Goal: Complete application form

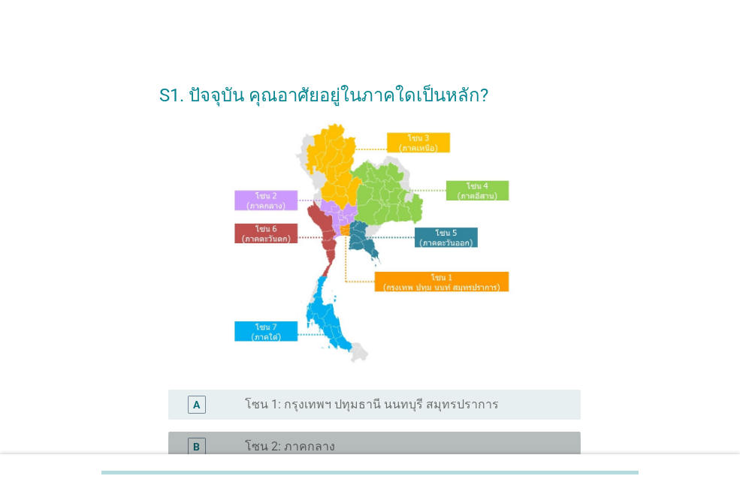
click at [323, 436] on div "B radio_button_unchecked โซน 2: ภาคกลาง" at bounding box center [374, 447] width 412 height 30
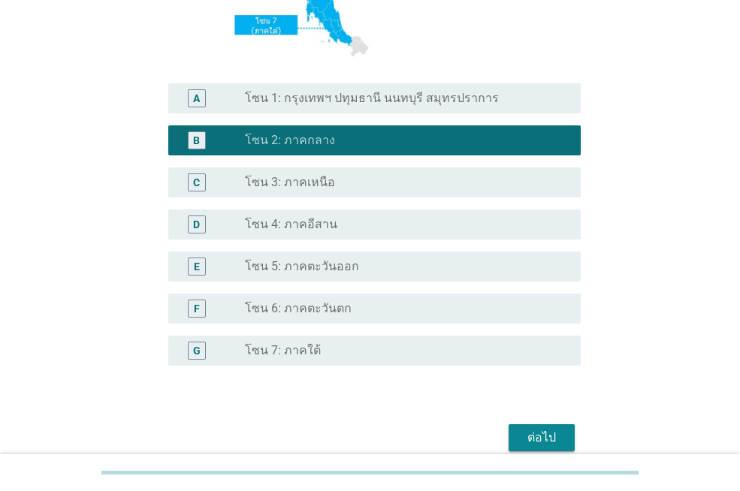
scroll to position [375, 0]
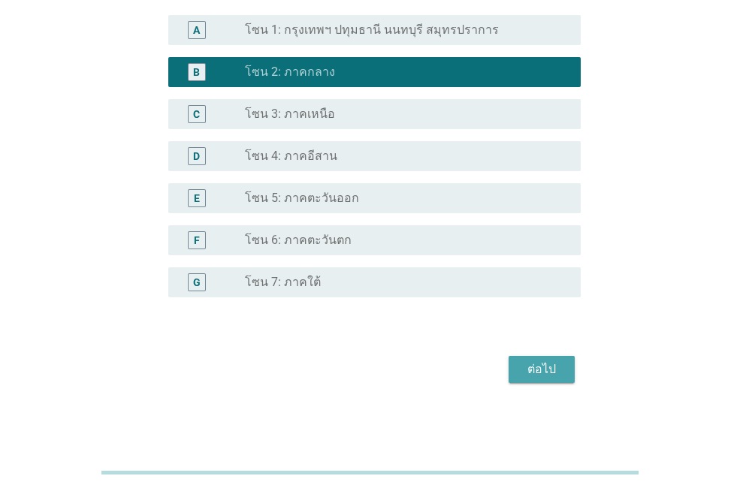
click at [545, 371] on div "ต่อไป" at bounding box center [541, 369] width 42 height 18
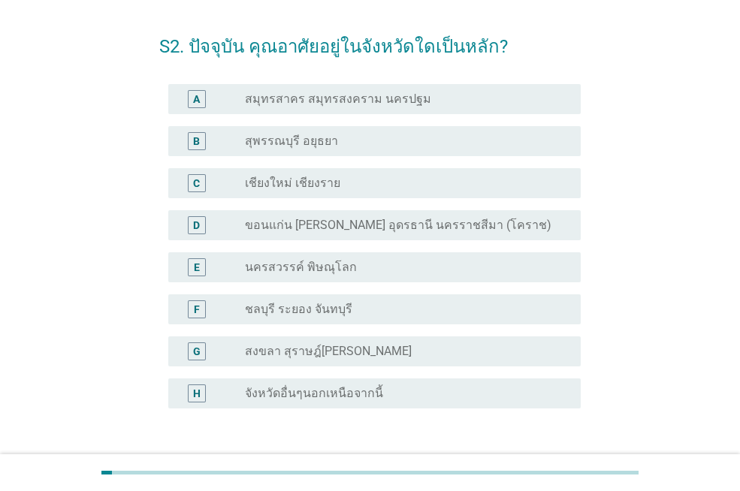
scroll to position [75, 0]
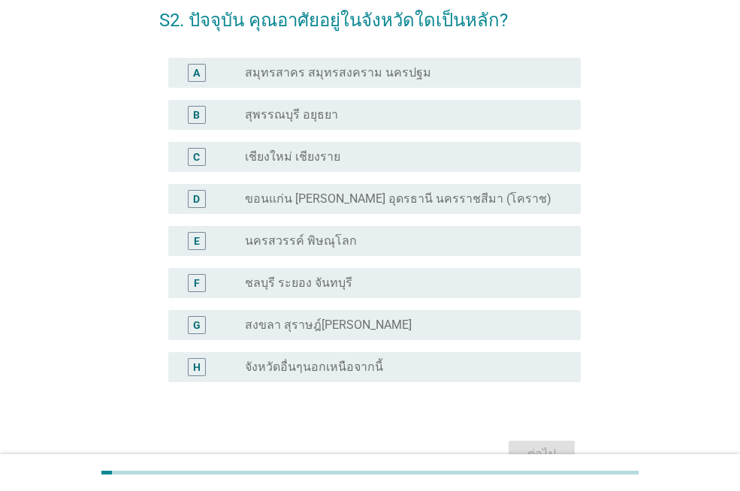
click at [425, 360] on div "radio_button_unchecked จังหวัดอื่นๆนอกเหนือจากนี้" at bounding box center [401, 367] width 312 height 15
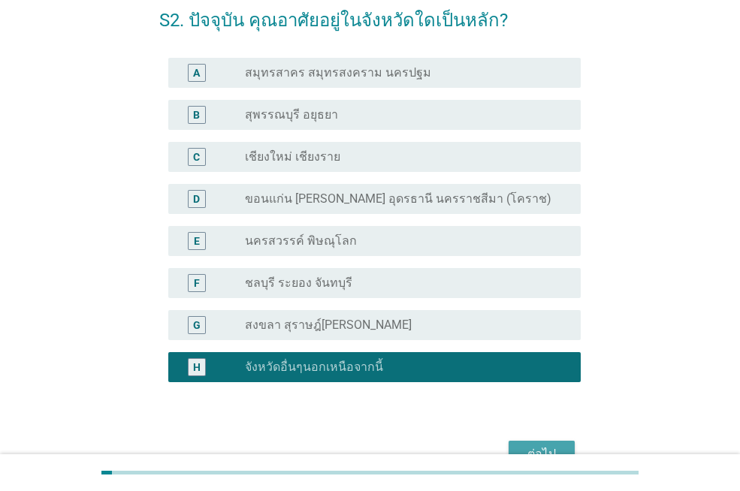
click at [553, 450] on div "ต่อไป" at bounding box center [541, 454] width 42 height 18
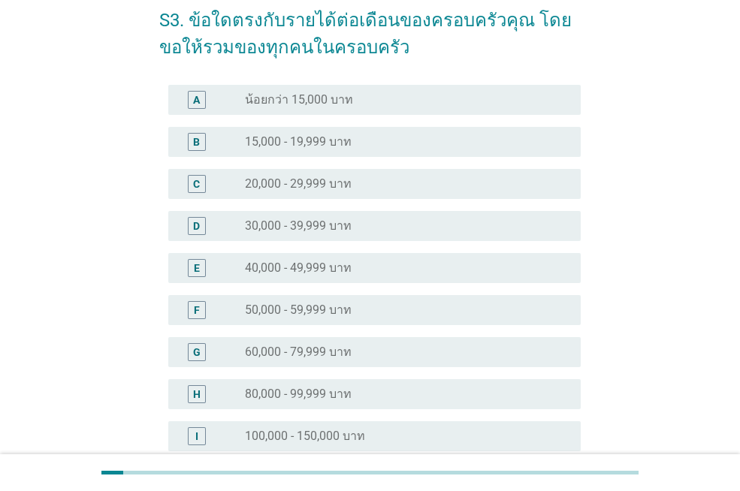
scroll to position [0, 0]
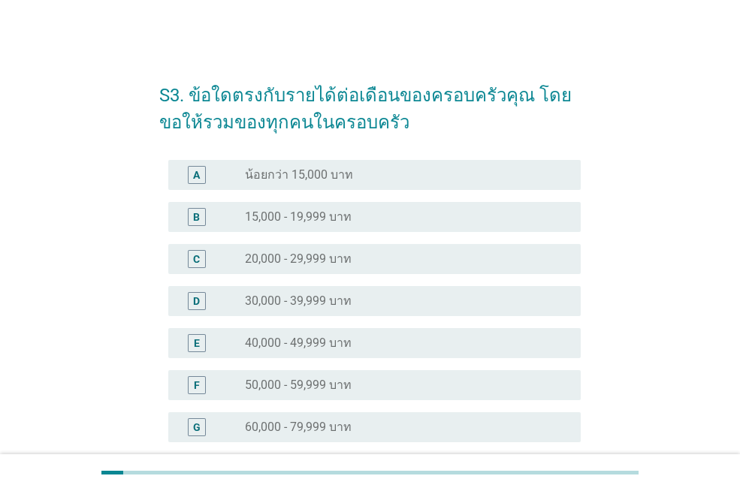
click at [302, 415] on div "G radio_button_unchecked 60,000 - 79,999 บาท" at bounding box center [374, 427] width 412 height 30
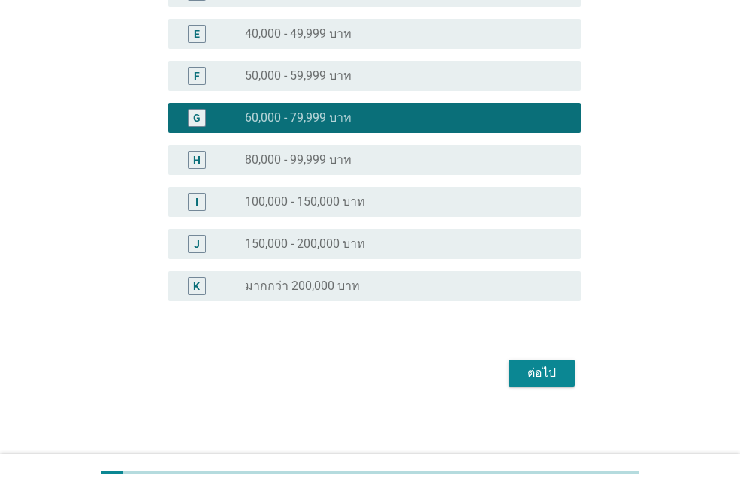
scroll to position [312, 0]
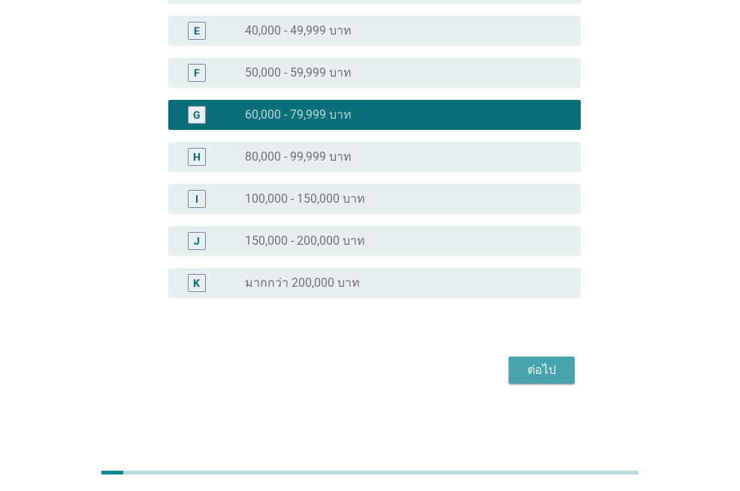
click at [532, 363] on div "ต่อไป" at bounding box center [541, 370] width 42 height 18
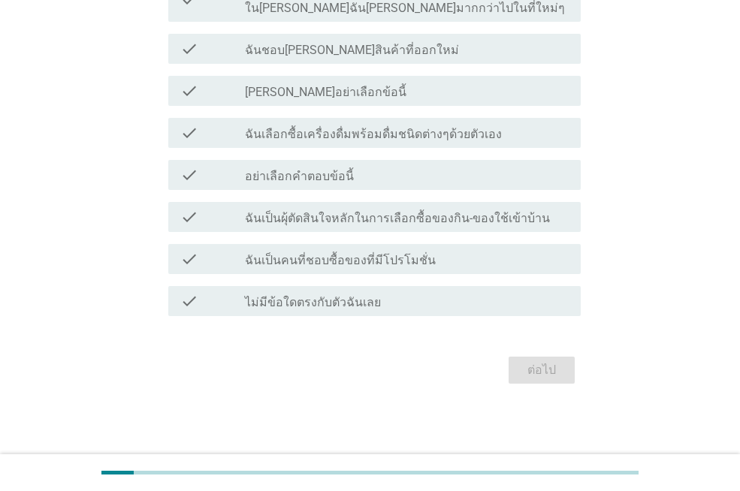
scroll to position [0, 0]
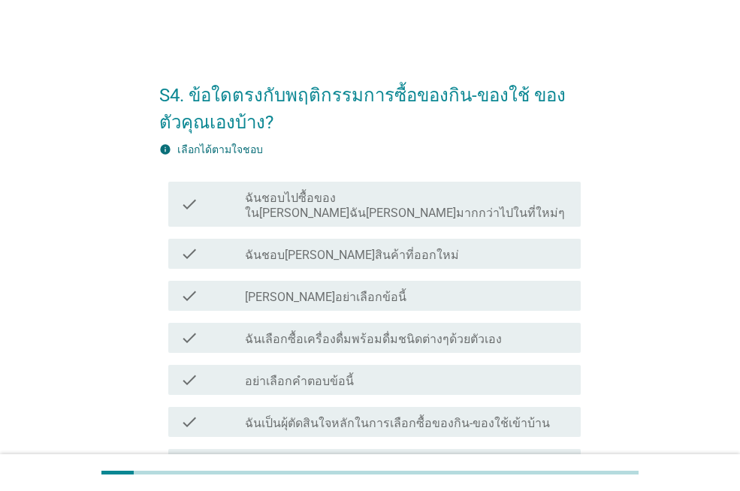
click at [417, 192] on label "ฉันชอบไปซื้อของใน[PERSON_NAME]ฉัน[PERSON_NAME]มากกว่าไปในที่ใหม่ๆ" at bounding box center [407, 206] width 324 height 30
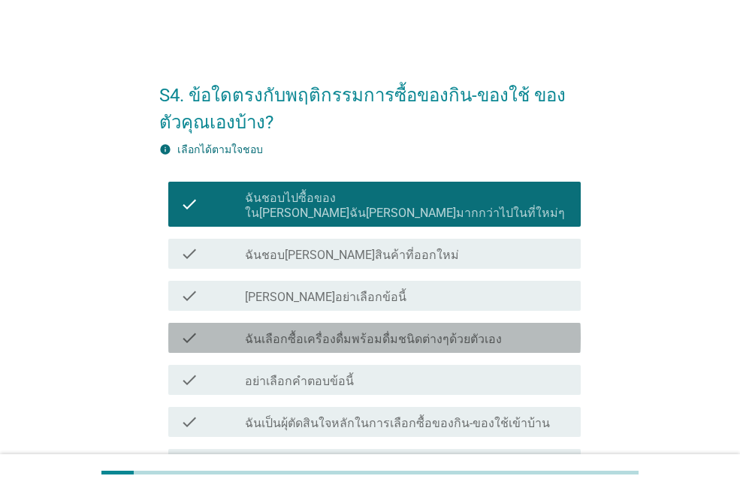
click at [423, 323] on div "check check_box_outline_blank ฉันเลือกซื้อเครื่องดื่มพร้อมดื่มชนิดต่างๆด้วยตัวเ…" at bounding box center [374, 338] width 412 height 30
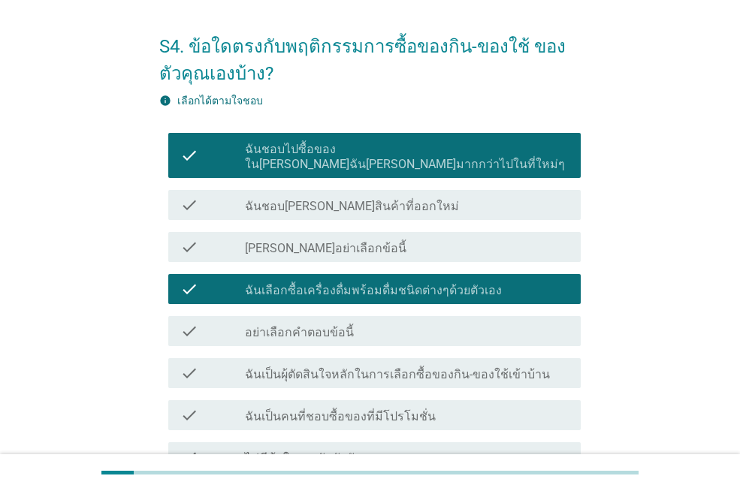
scroll to position [75, 0]
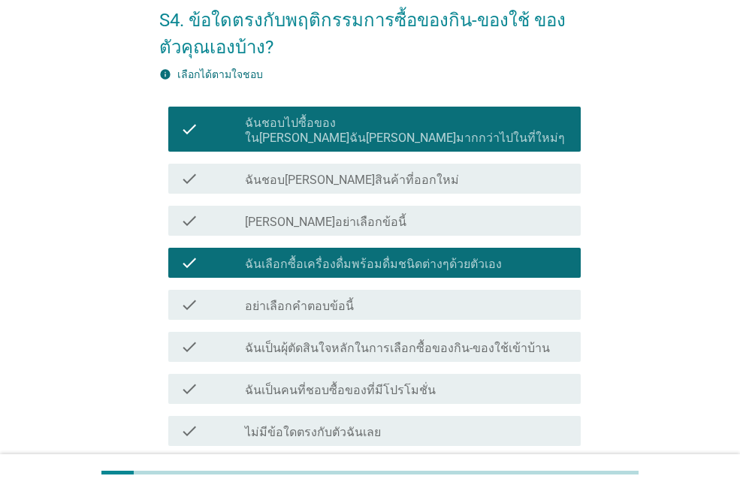
click at [430, 338] on div "check_box_outline_blank ฉันเป็นผุ้ตัดสินใจหลักในการเลือกซื้อของกิน-ของใช้เข้าบ้…" at bounding box center [407, 347] width 324 height 18
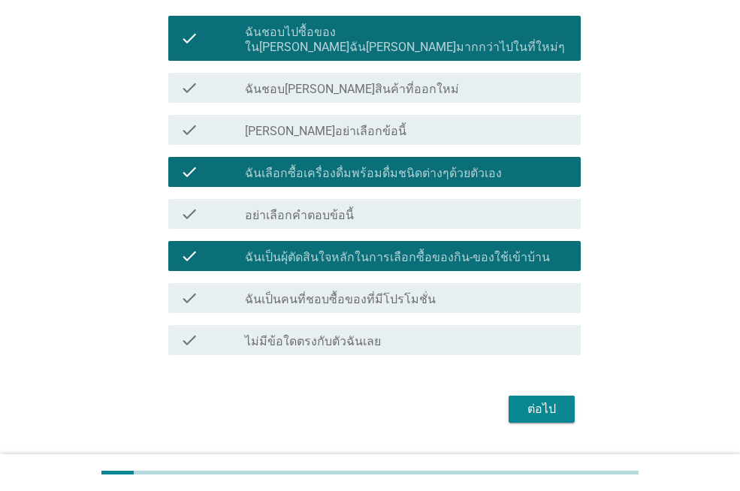
scroll to position [190, 0]
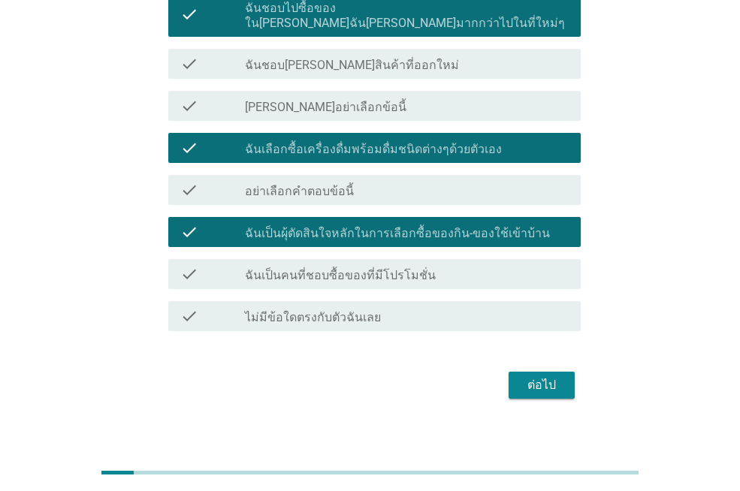
click at [428, 266] on div "check_box_outline_blank ฉันเป็นคนที่ชอบซื้อของที่มีโปรโมชั่น" at bounding box center [407, 274] width 324 height 18
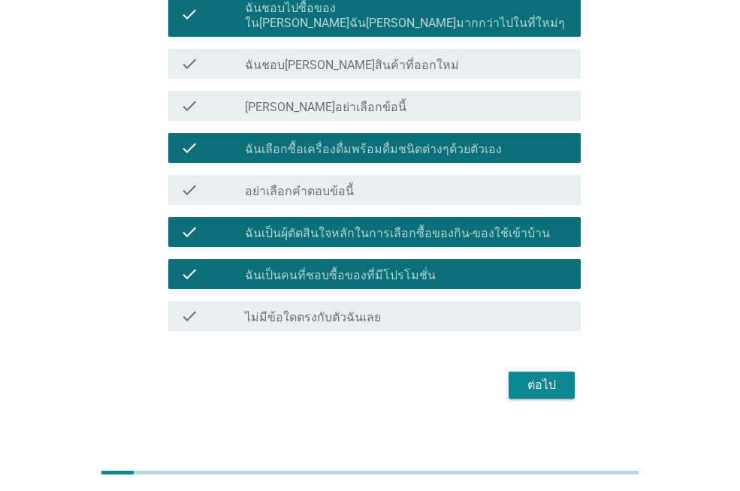
click at [541, 372] on button "ต่อไป" at bounding box center [541, 385] width 66 height 27
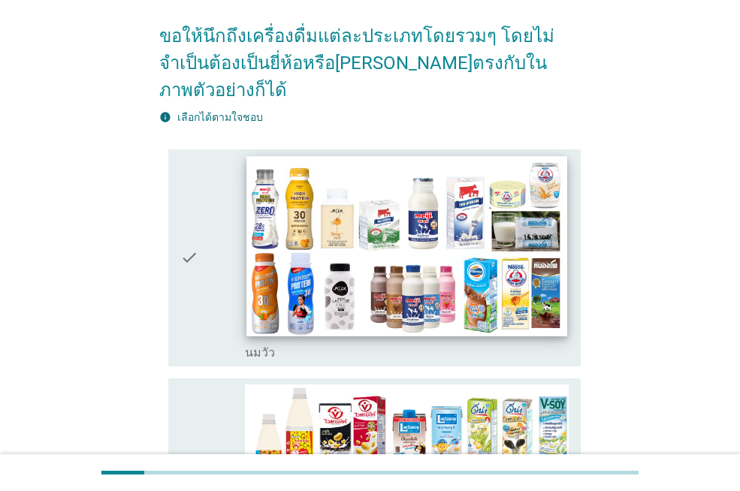
scroll to position [150, 0]
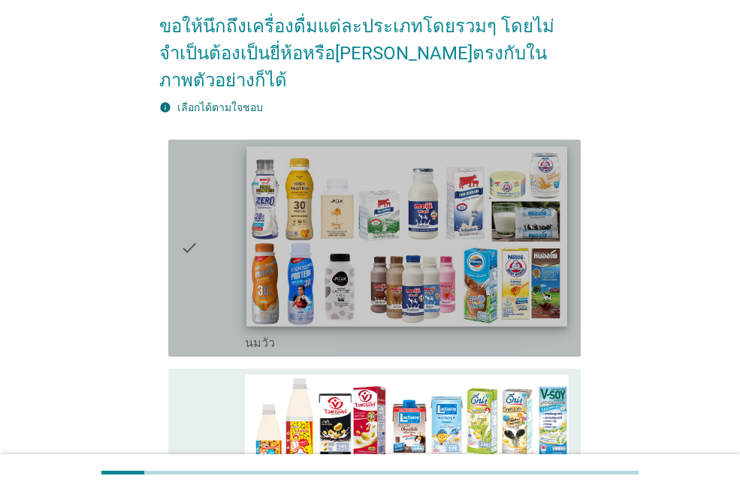
click at [478, 204] on img at bounding box center [406, 236] width 320 height 180
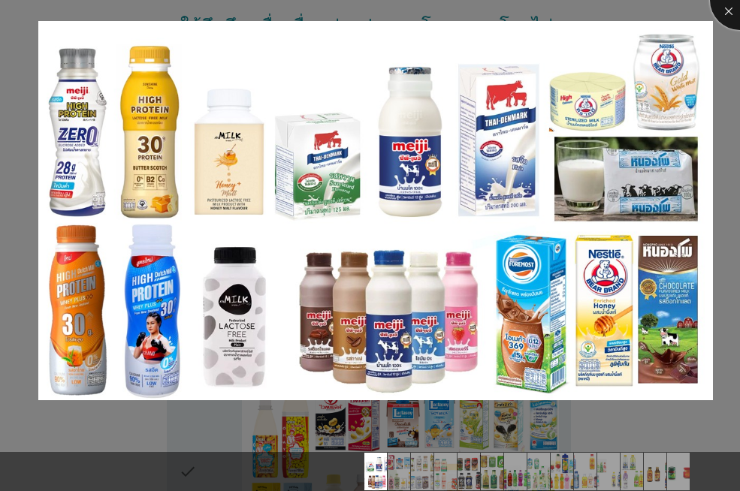
click at [730, 10] on div at bounding box center [740, 0] width 60 height 60
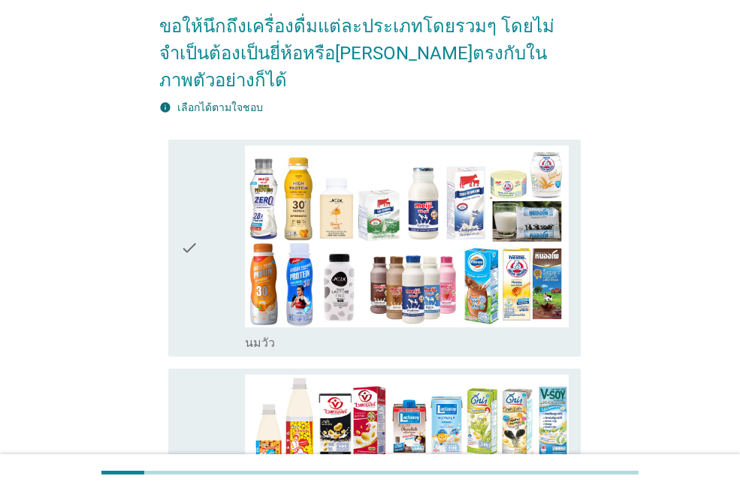
click at [185, 209] on icon "check" at bounding box center [189, 248] width 18 height 205
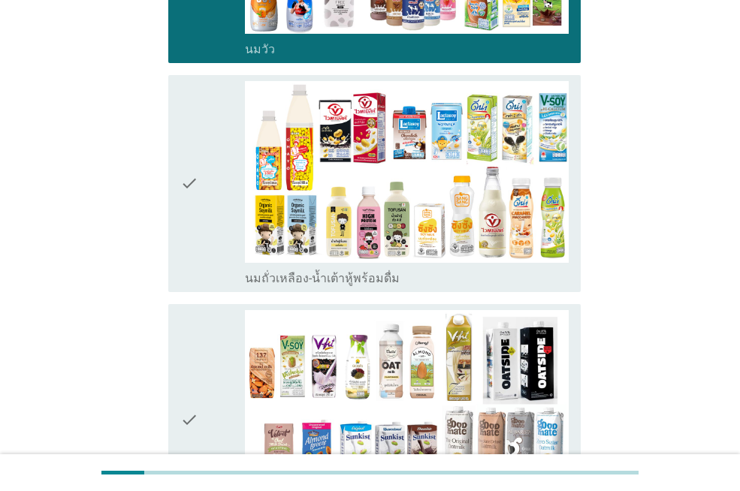
scroll to position [451, 0]
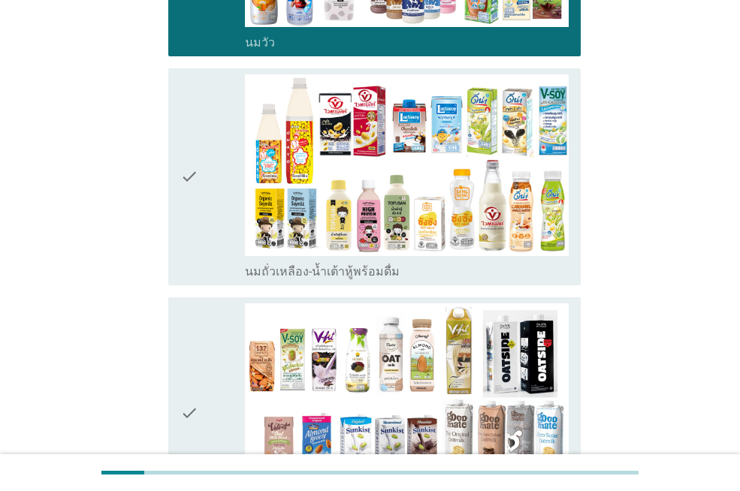
click at [197, 145] on icon "check" at bounding box center [189, 176] width 18 height 205
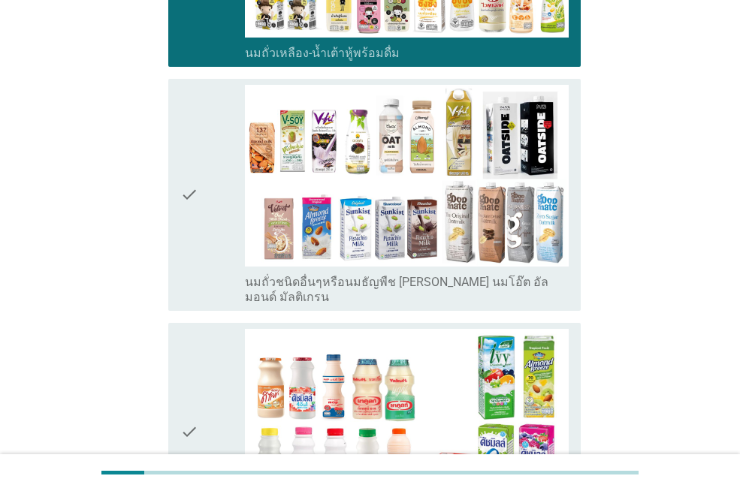
scroll to position [676, 0]
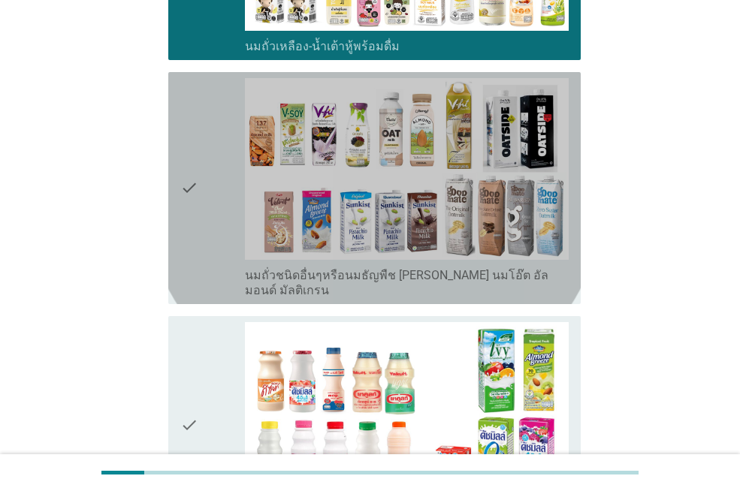
click at [197, 145] on icon "check" at bounding box center [189, 188] width 18 height 220
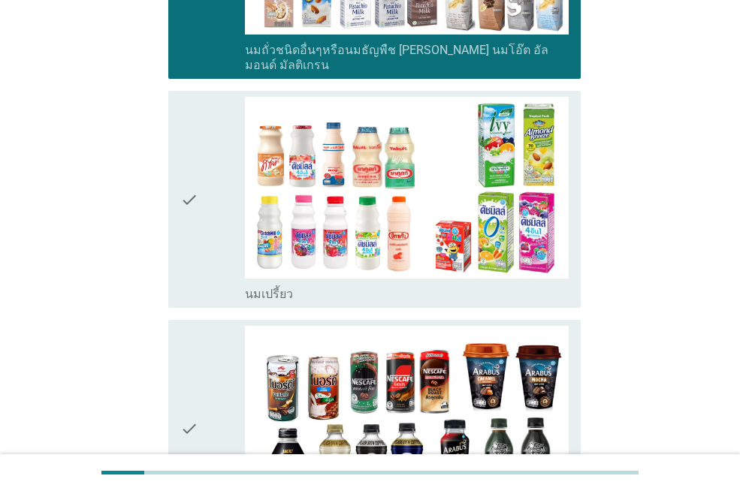
click at [197, 145] on icon "check" at bounding box center [189, 199] width 18 height 205
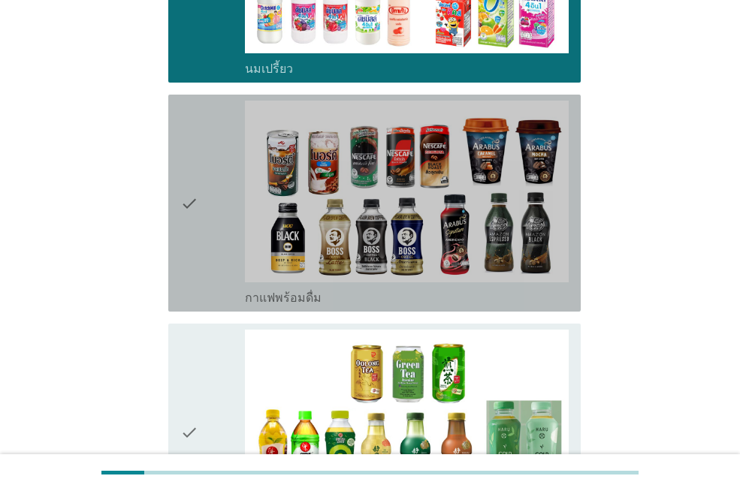
click at [197, 145] on icon "check" at bounding box center [189, 203] width 18 height 205
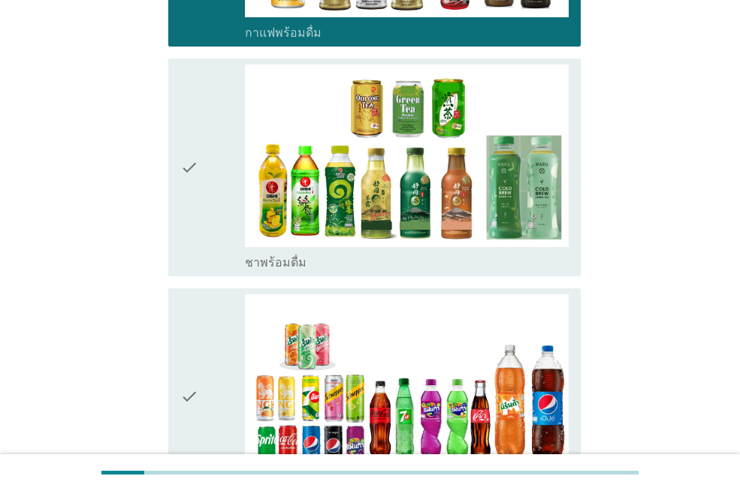
scroll to position [1427, 0]
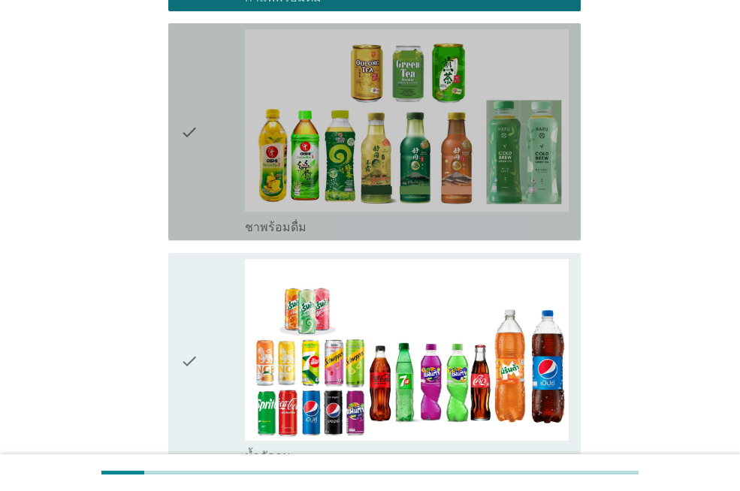
click at [197, 141] on icon "check" at bounding box center [189, 131] width 18 height 205
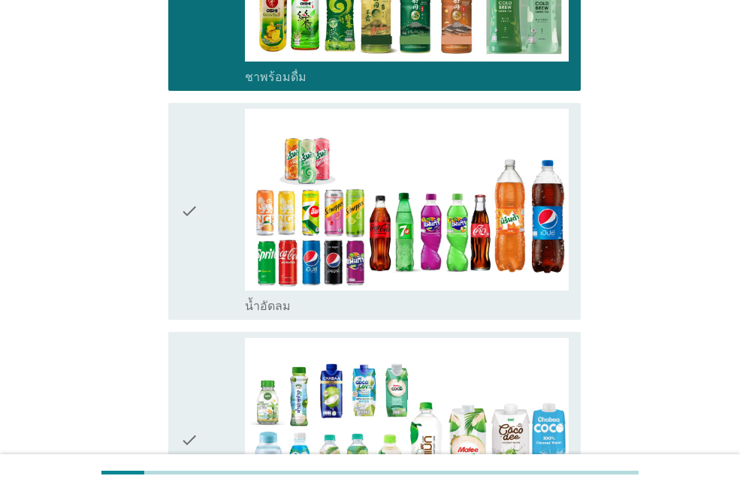
click at [200, 227] on div "check" at bounding box center [212, 211] width 65 height 205
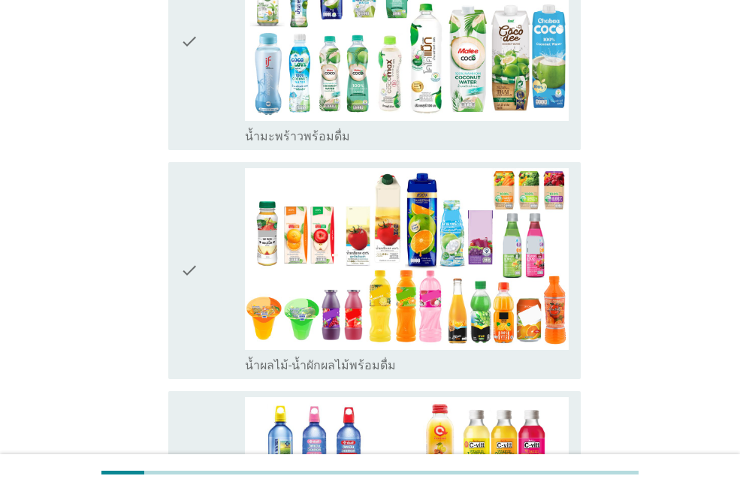
scroll to position [2027, 0]
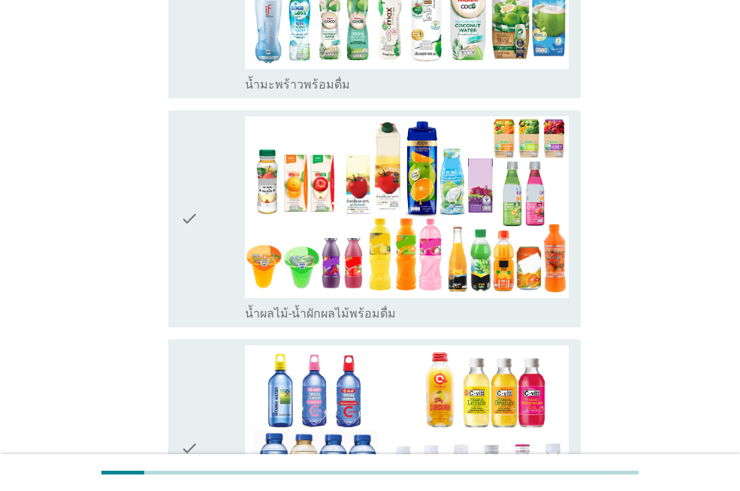
click at [200, 224] on div "check" at bounding box center [212, 218] width 65 height 205
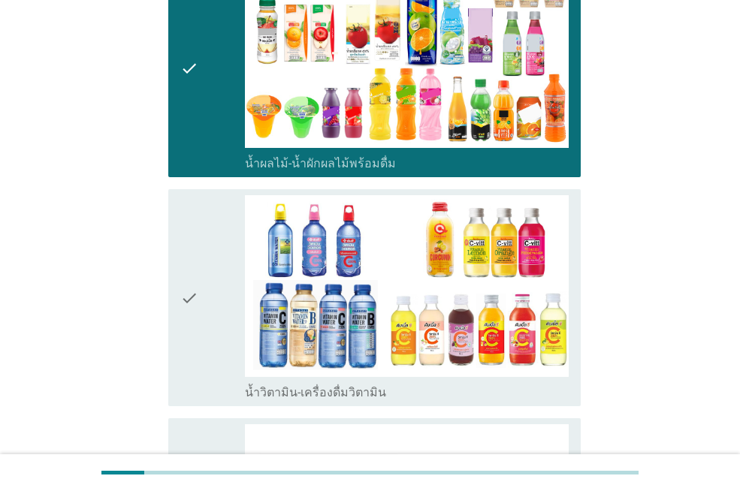
click at [200, 227] on div "check" at bounding box center [212, 297] width 65 height 205
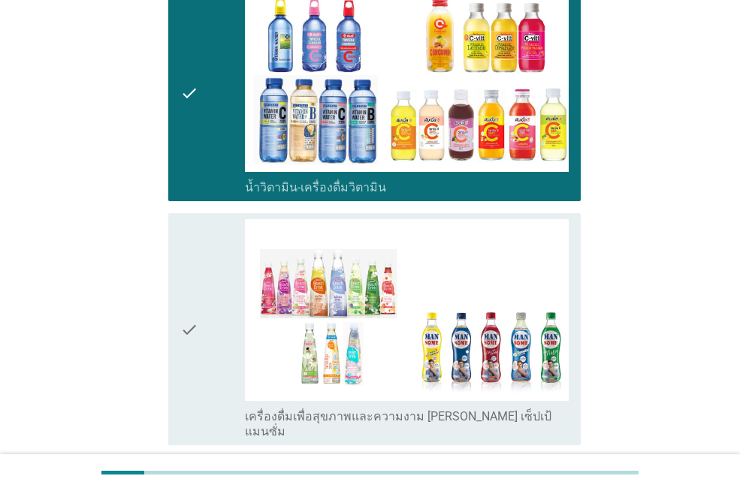
scroll to position [2403, 0]
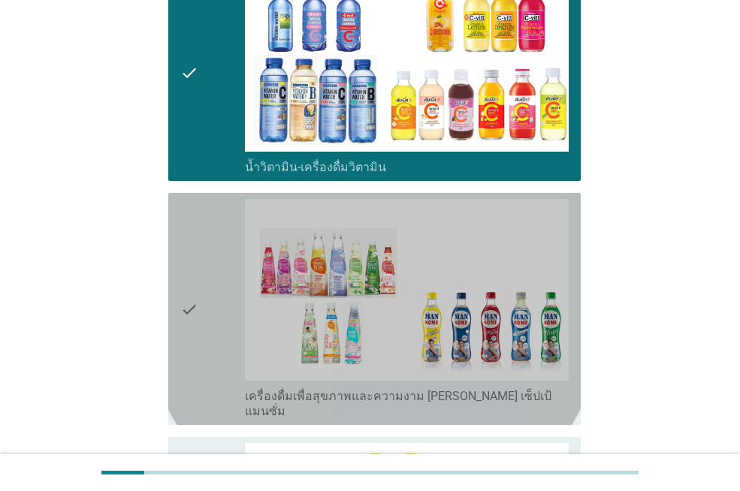
click at [200, 227] on div "check" at bounding box center [212, 309] width 65 height 220
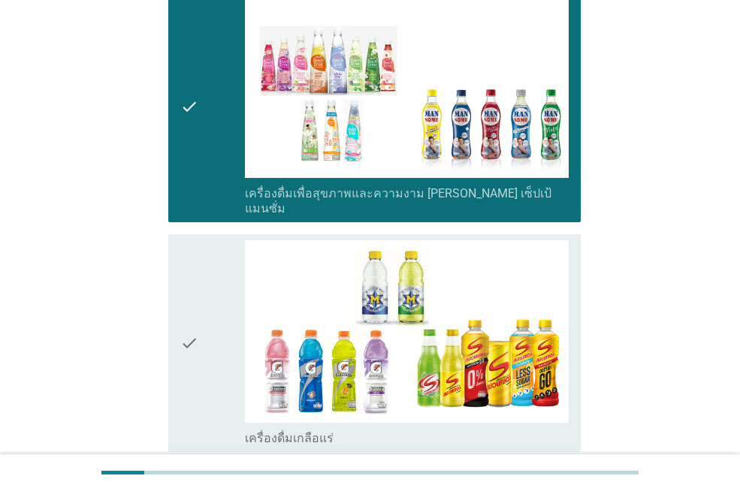
scroll to position [2703, 0]
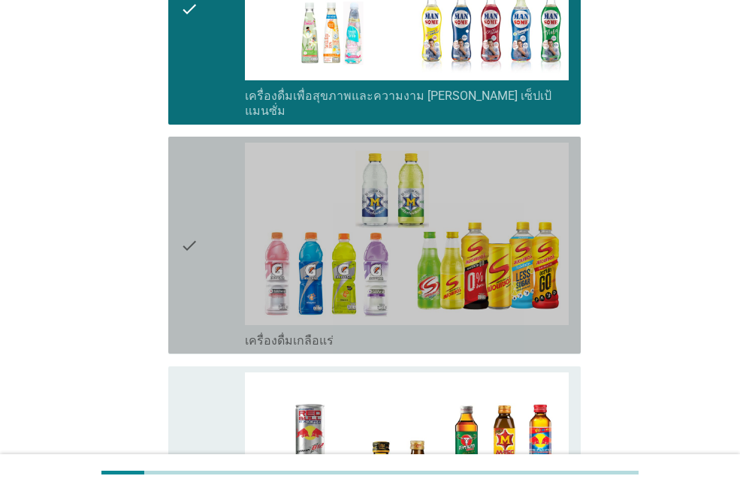
click at [204, 200] on div "check" at bounding box center [212, 245] width 65 height 205
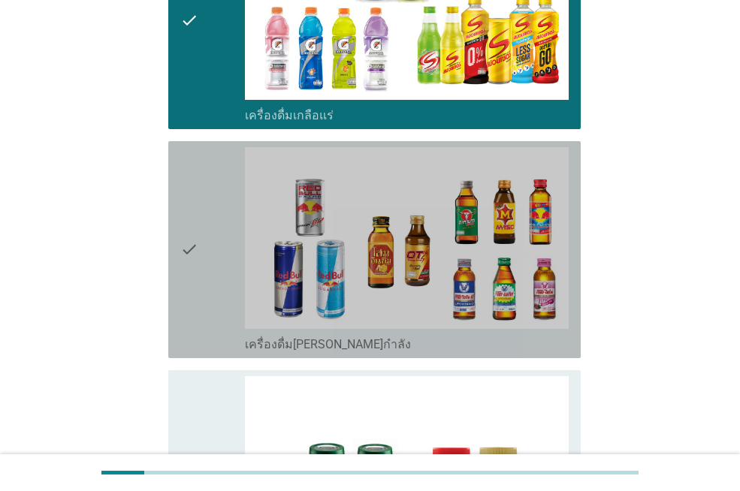
click at [204, 200] on div "check" at bounding box center [212, 249] width 65 height 205
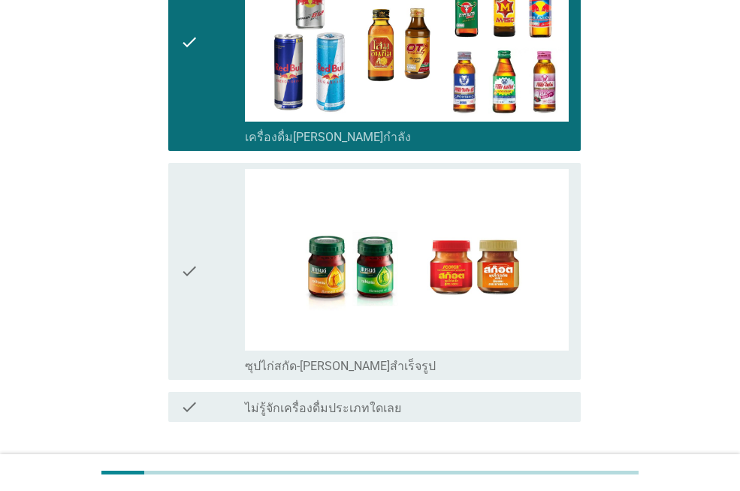
scroll to position [3154, 0]
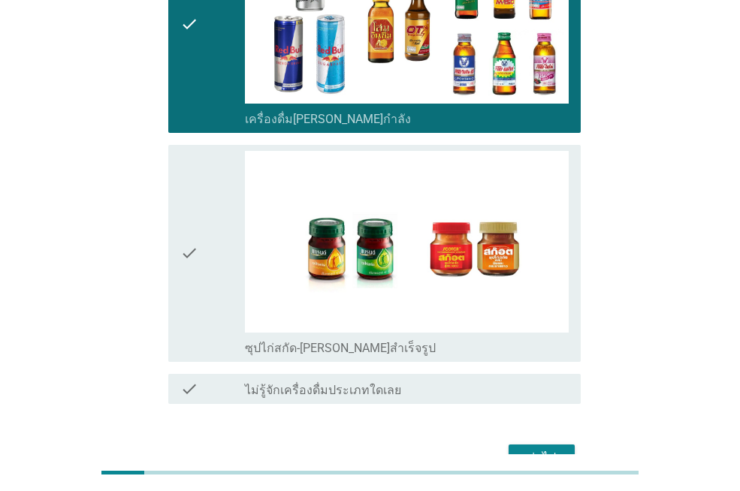
click at [204, 200] on div "check" at bounding box center [212, 253] width 65 height 205
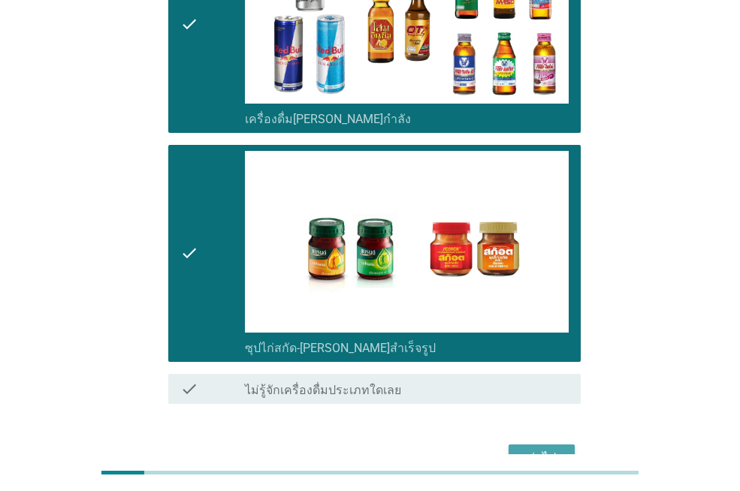
click at [548, 449] on div "ต่อไป" at bounding box center [541, 458] width 42 height 18
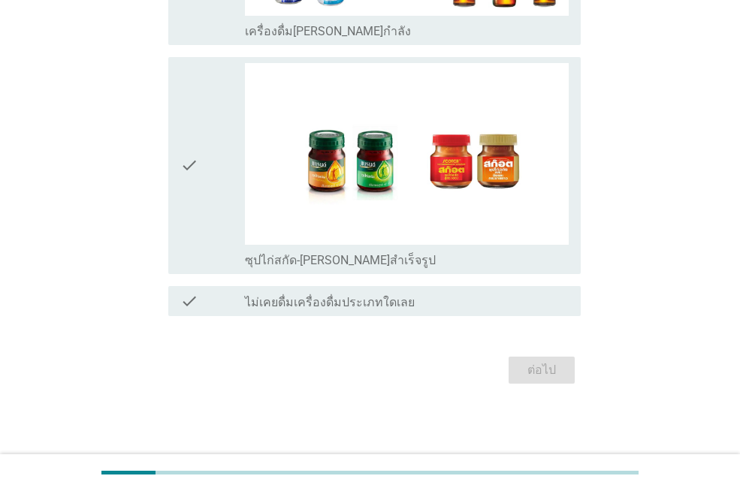
scroll to position [0, 0]
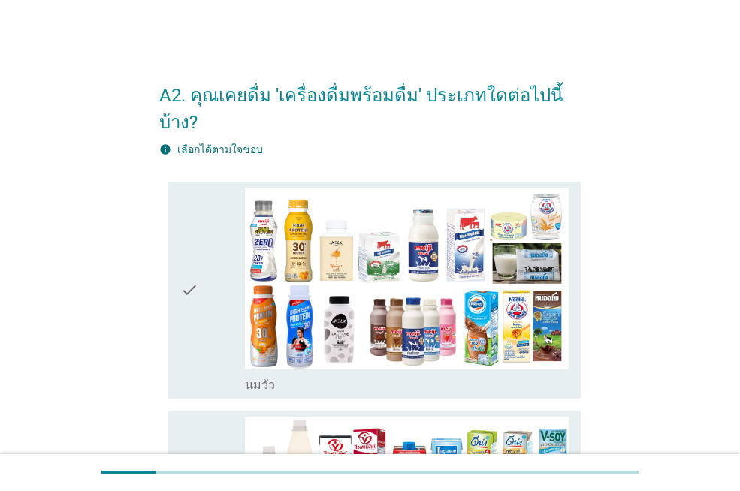
click at [188, 251] on icon "check" at bounding box center [189, 290] width 18 height 205
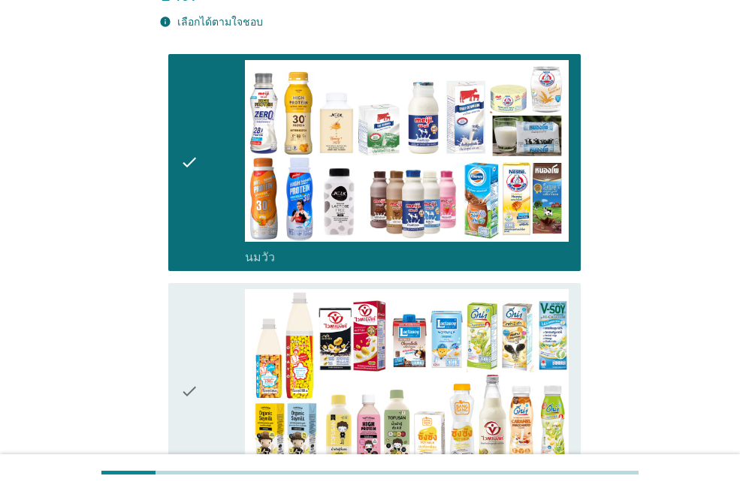
scroll to position [150, 0]
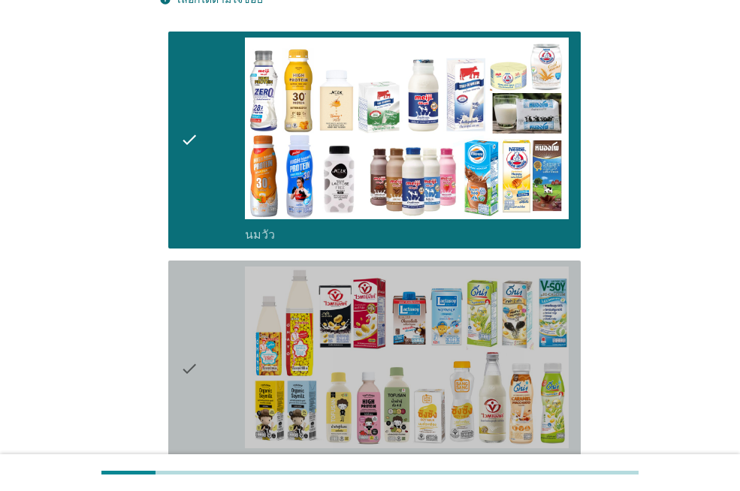
click at [188, 363] on icon "check" at bounding box center [189, 369] width 18 height 205
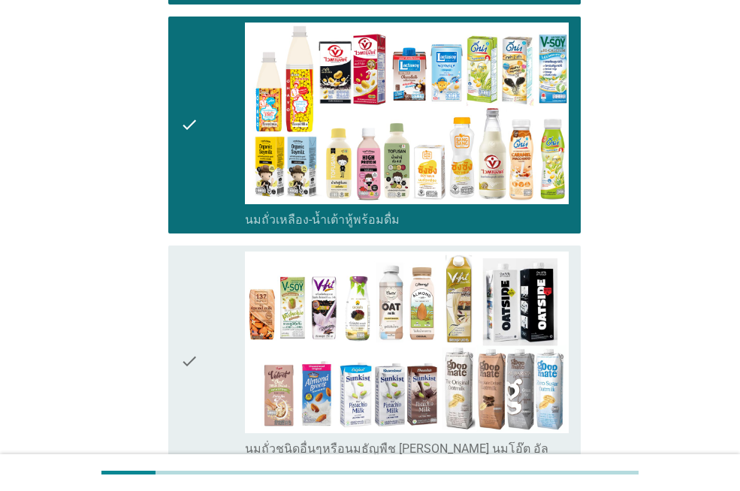
scroll to position [451, 0]
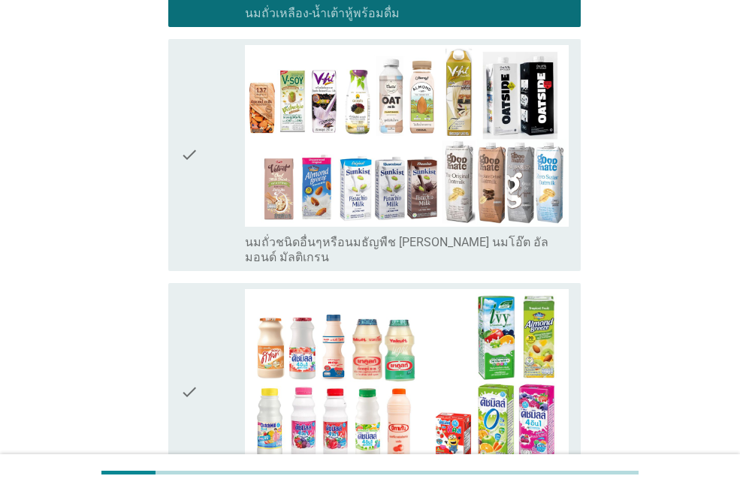
click at [191, 312] on icon "check" at bounding box center [189, 391] width 18 height 205
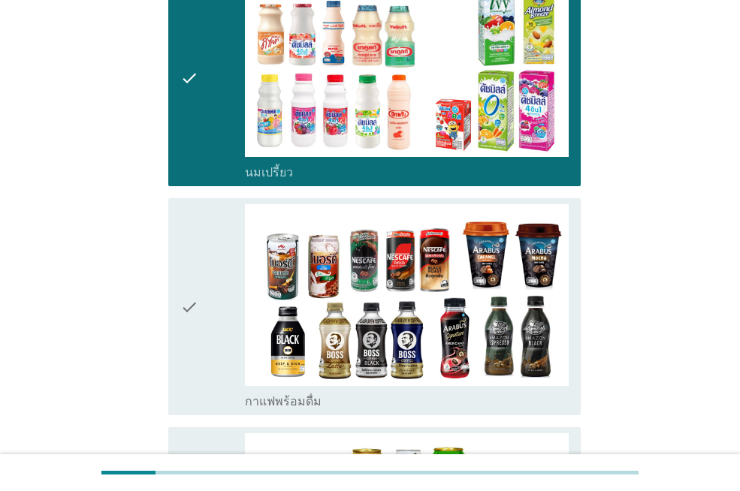
scroll to position [976, 0]
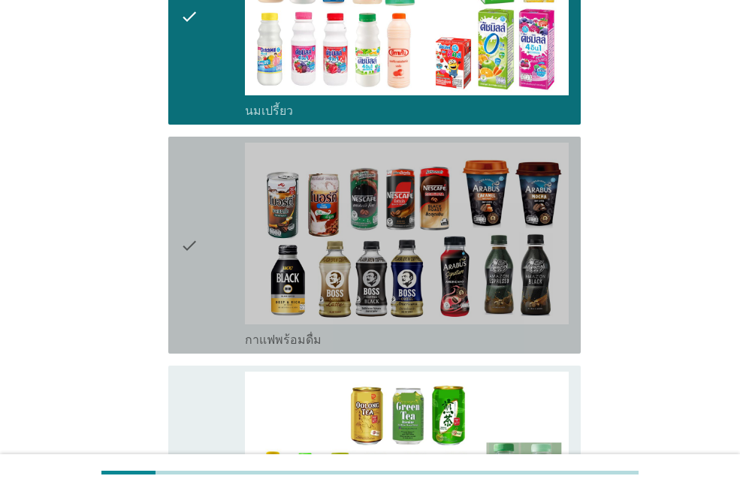
click at [196, 269] on icon "check" at bounding box center [189, 245] width 18 height 205
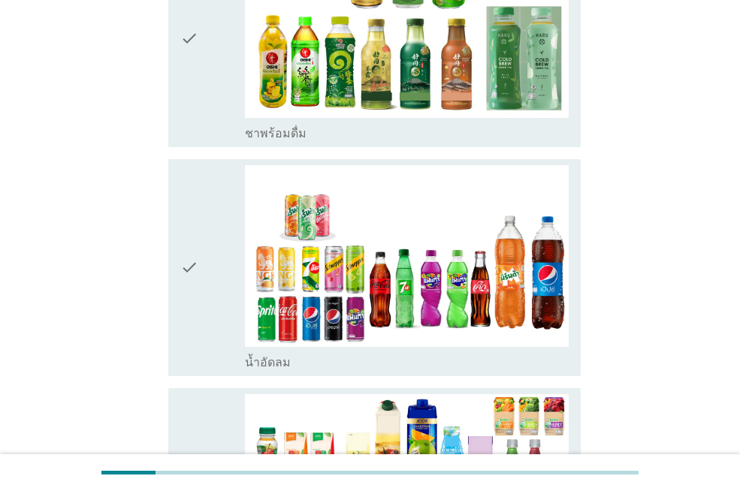
scroll to position [1427, 0]
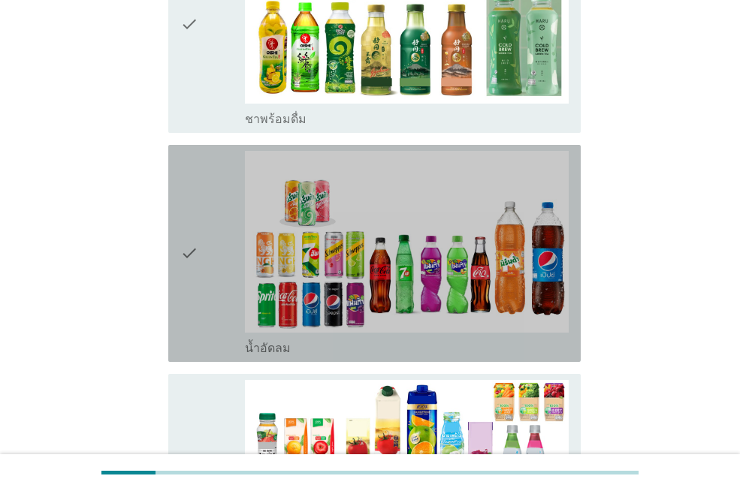
click at [196, 262] on icon "check" at bounding box center [189, 253] width 18 height 205
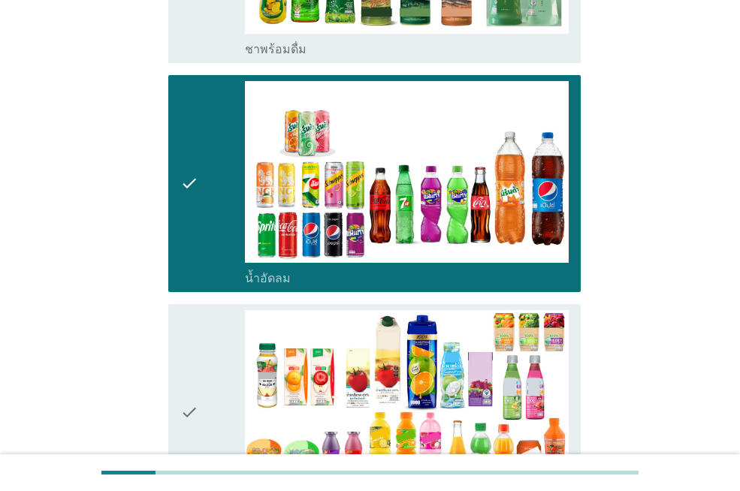
scroll to position [1727, 0]
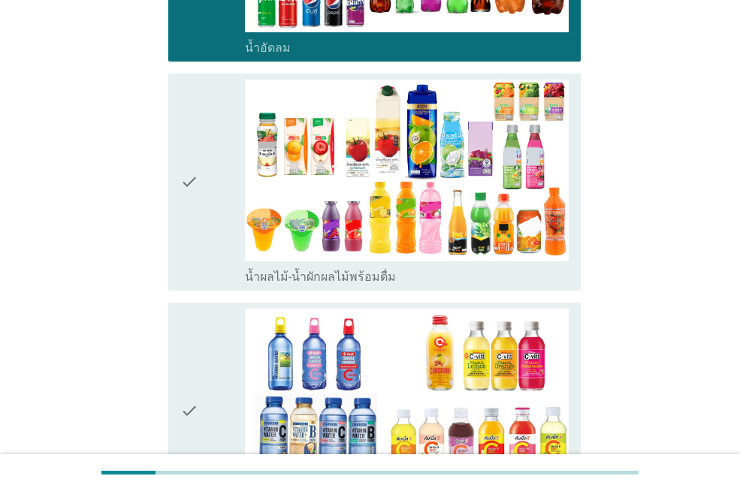
click at [195, 349] on icon "check" at bounding box center [189, 411] width 18 height 205
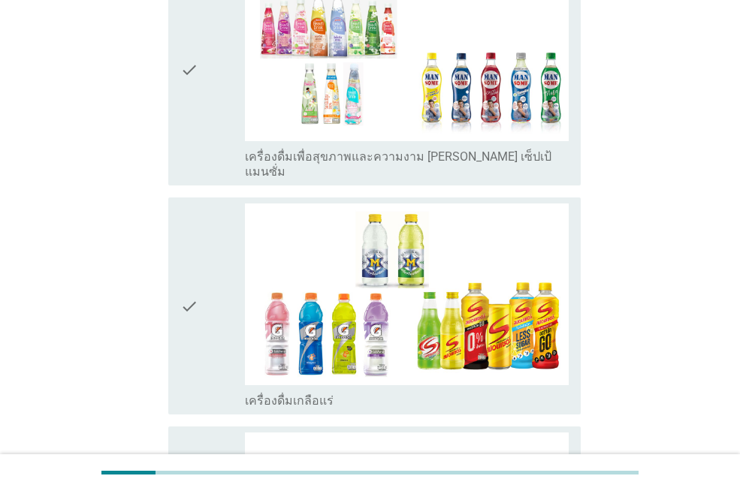
scroll to position [2328, 0]
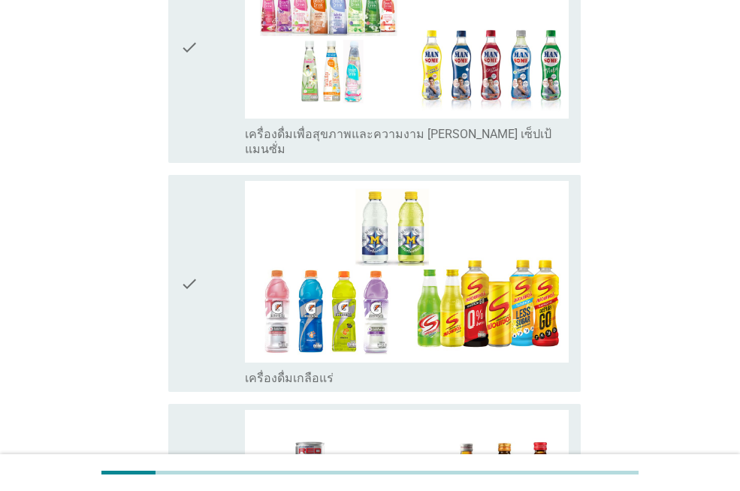
click at [194, 279] on icon "check" at bounding box center [189, 283] width 18 height 205
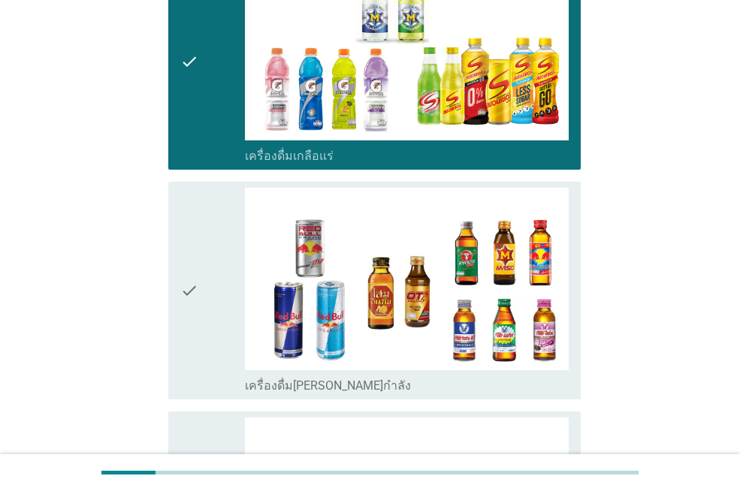
scroll to position [2553, 0]
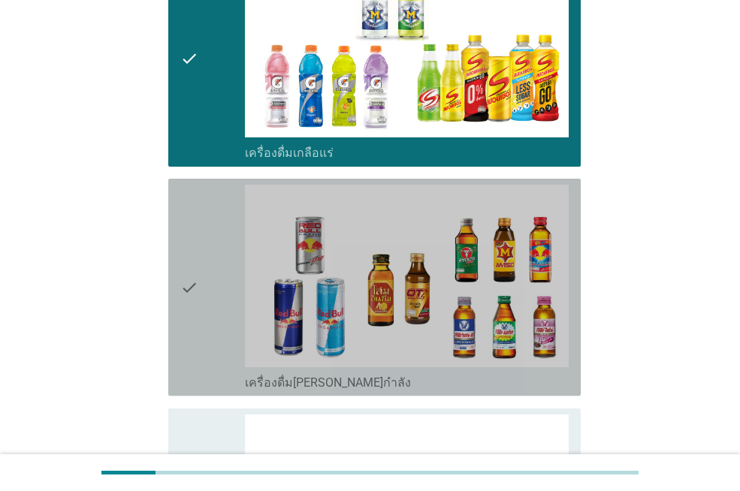
click at [194, 279] on icon "check" at bounding box center [189, 287] width 18 height 205
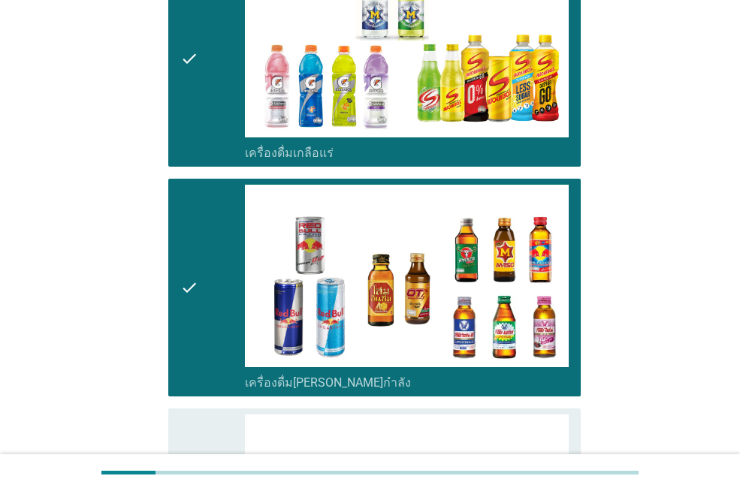
scroll to position [2778, 0]
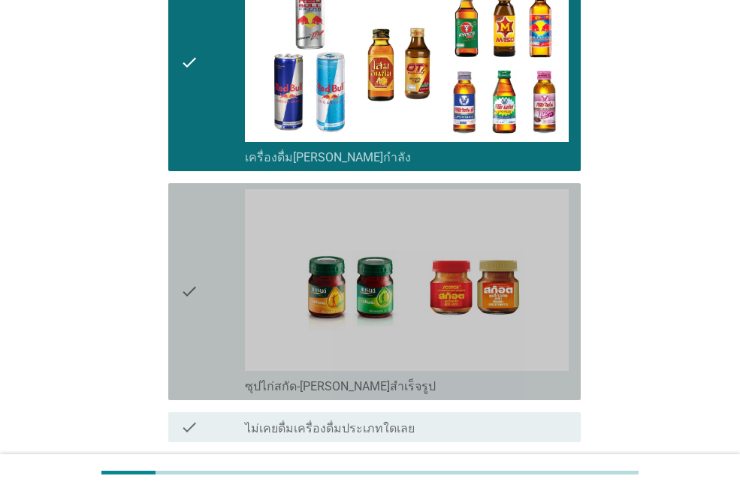
click at [194, 279] on icon "check" at bounding box center [189, 291] width 18 height 205
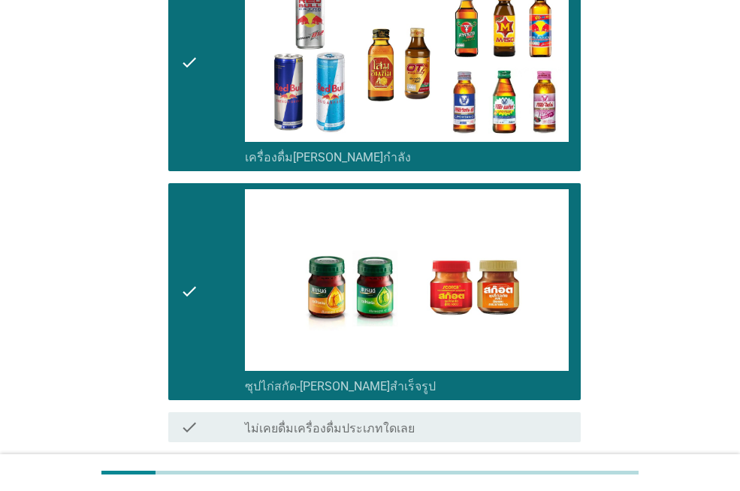
click at [555, 487] on div "ต่อไป" at bounding box center [541, 496] width 42 height 18
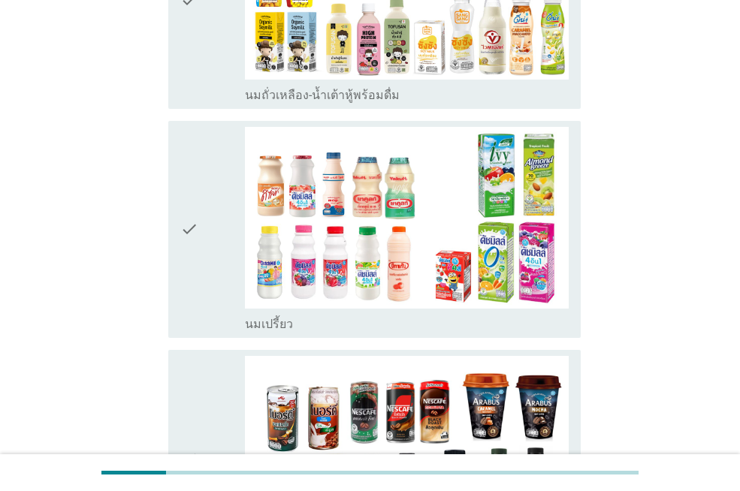
scroll to position [526, 0]
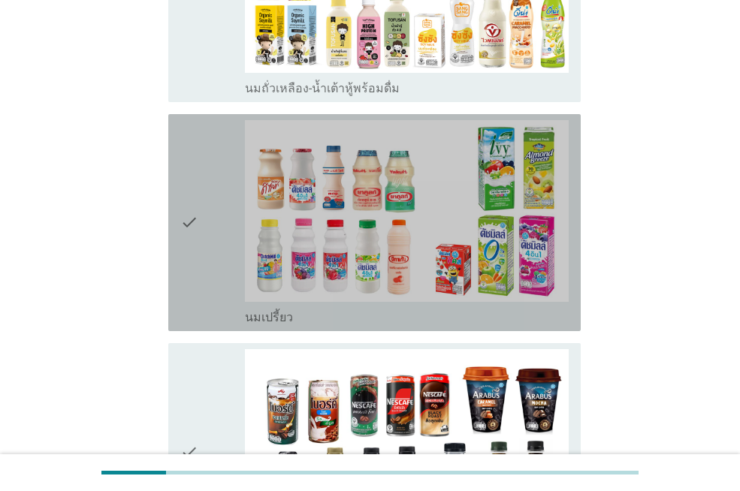
click at [209, 210] on div "check" at bounding box center [212, 222] width 65 height 205
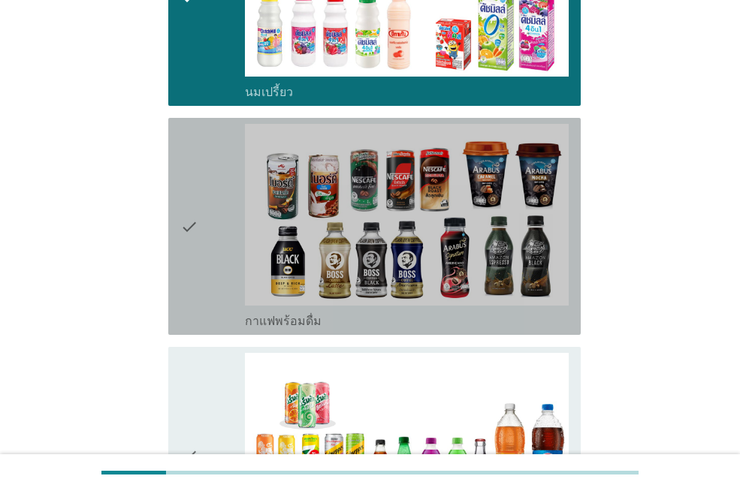
click at [209, 210] on div "check" at bounding box center [212, 226] width 65 height 205
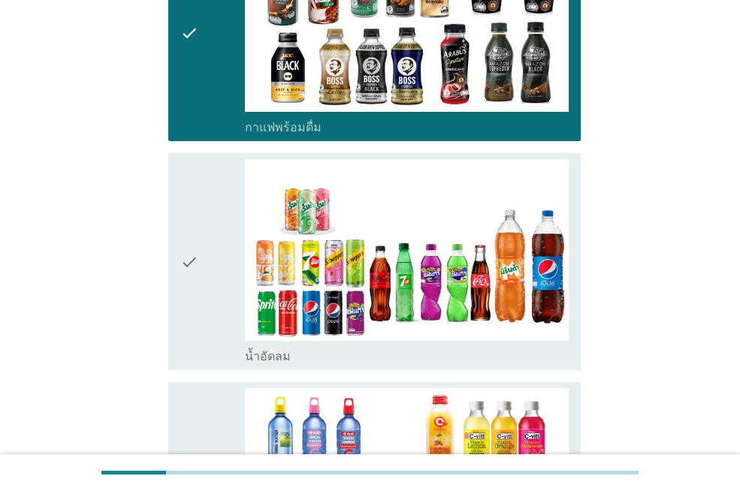
scroll to position [976, 0]
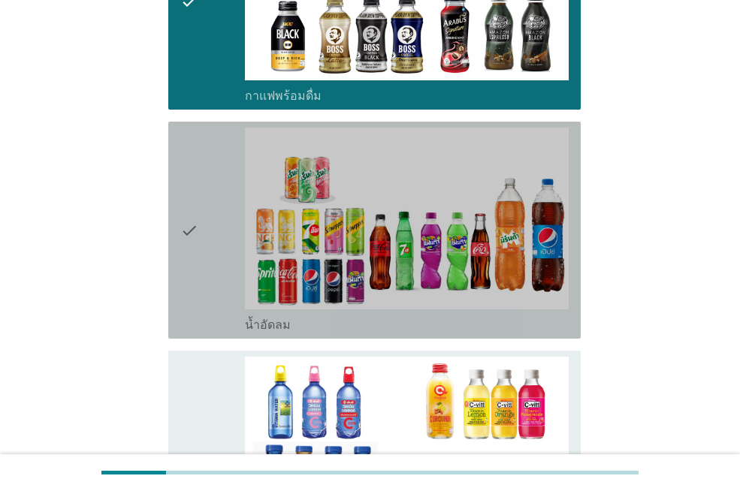
click at [209, 210] on div "check" at bounding box center [212, 230] width 65 height 205
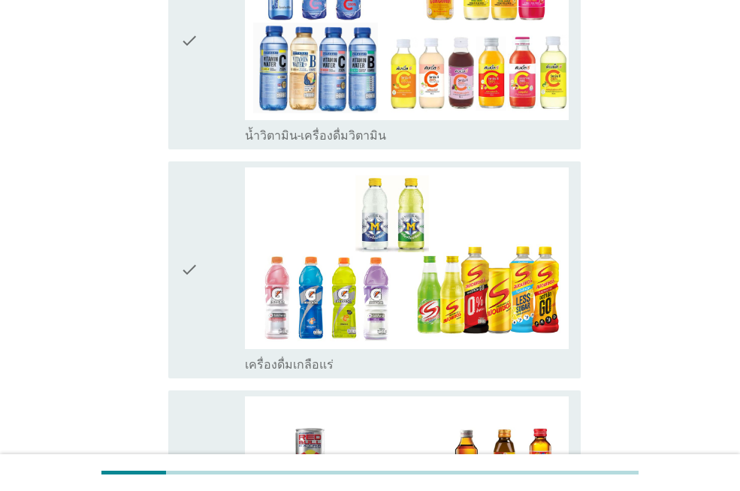
scroll to position [1502, 0]
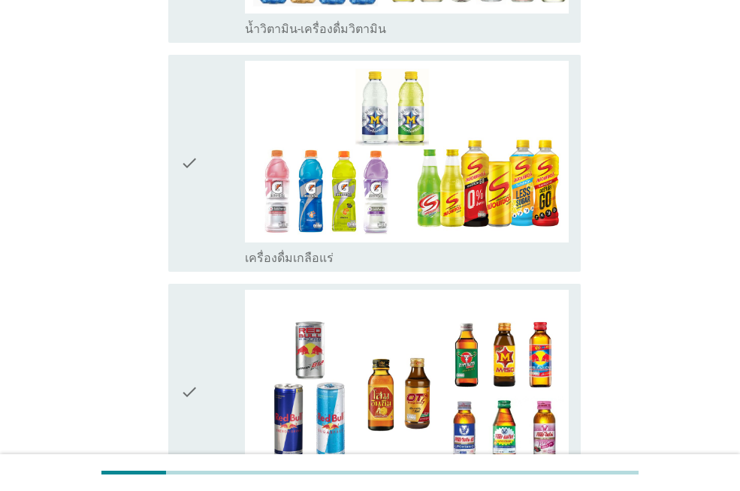
click at [204, 210] on div "check" at bounding box center [212, 163] width 65 height 205
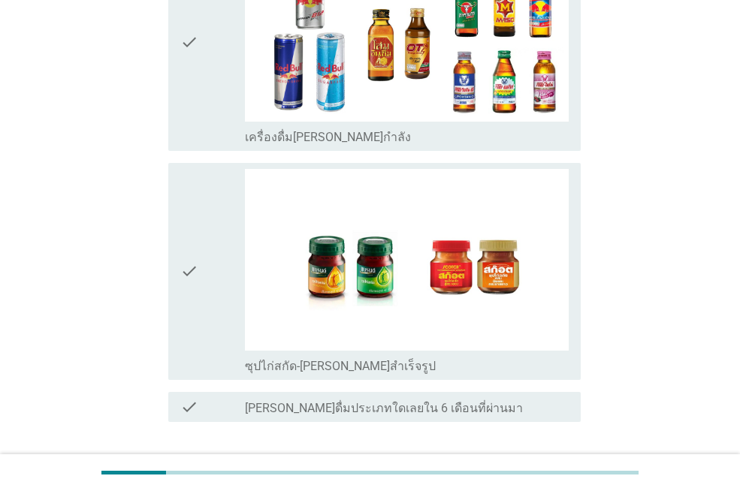
scroll to position [1877, 0]
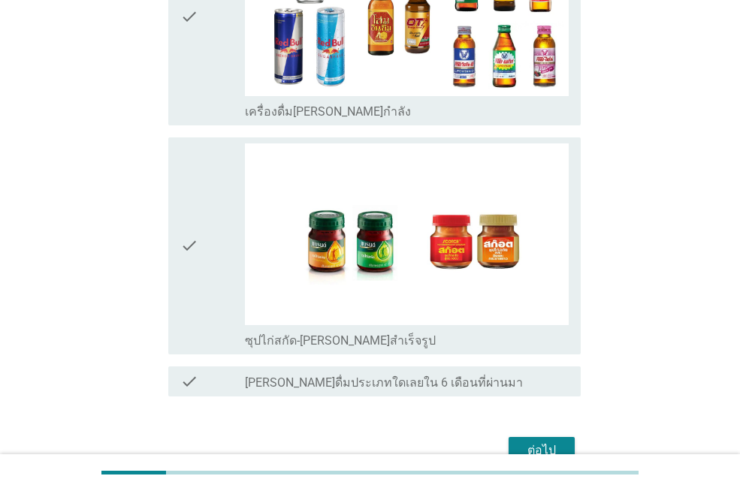
click at [204, 210] on div "check" at bounding box center [212, 245] width 65 height 205
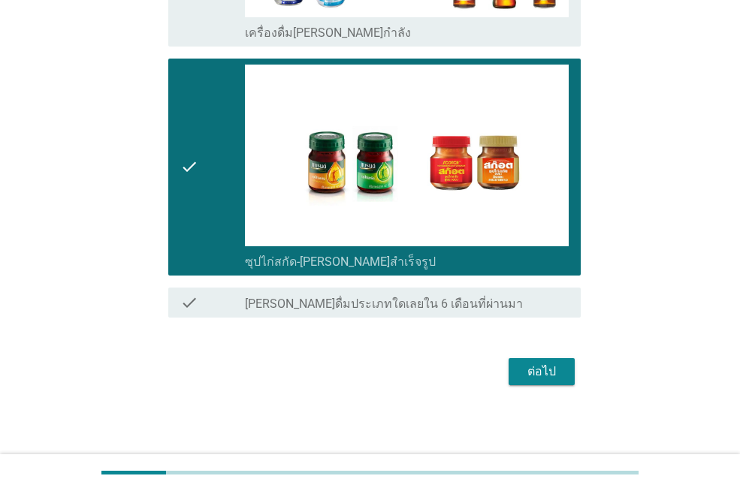
scroll to position [1958, 0]
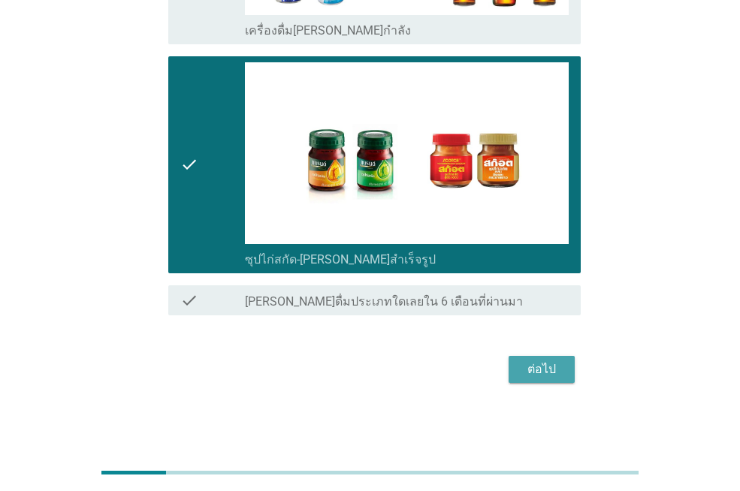
click at [548, 377] on div "ต่อไป" at bounding box center [541, 369] width 42 height 18
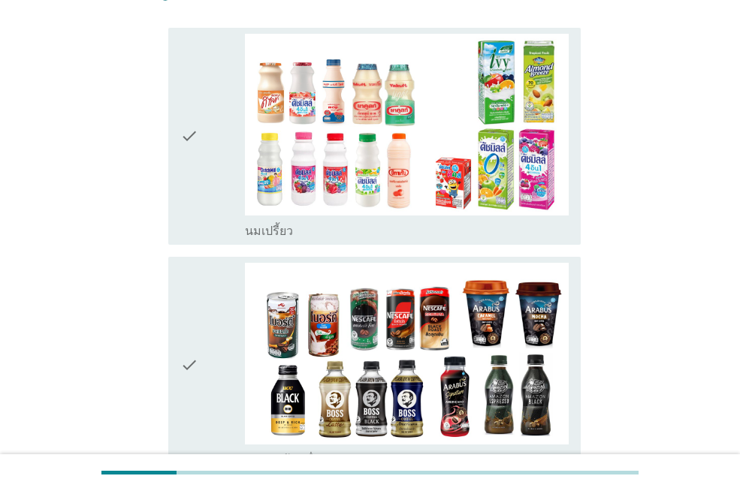
scroll to position [225, 0]
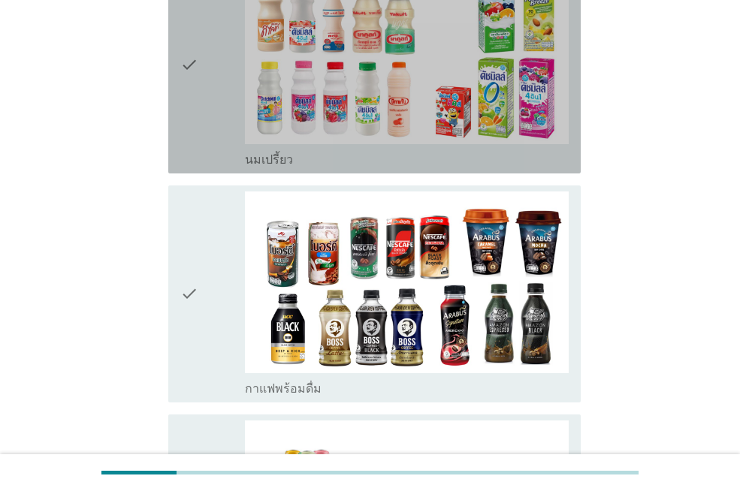
click at [232, 125] on div "check" at bounding box center [212, 64] width 65 height 205
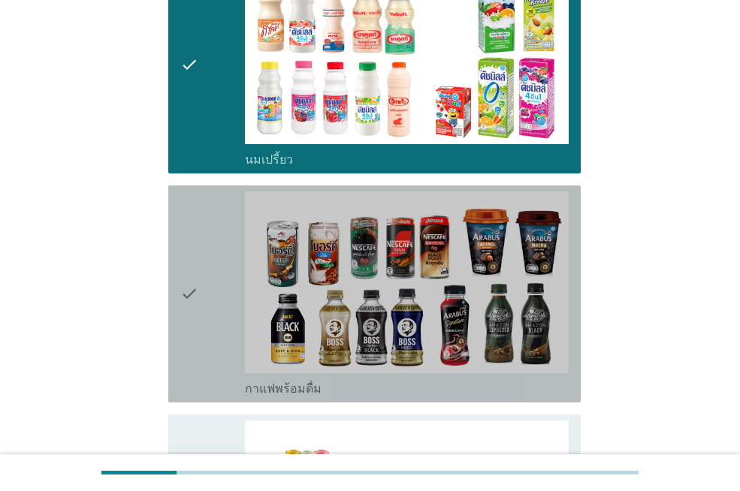
click at [237, 225] on div "check" at bounding box center [212, 293] width 65 height 205
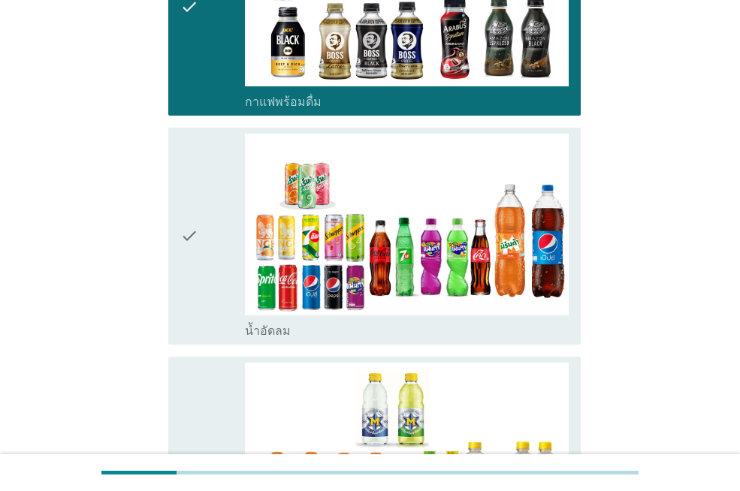
scroll to position [526, 0]
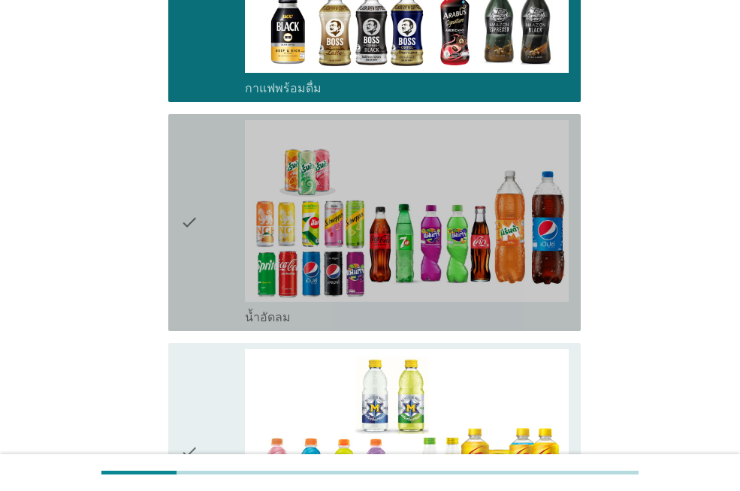
click at [199, 225] on div "check" at bounding box center [212, 222] width 65 height 205
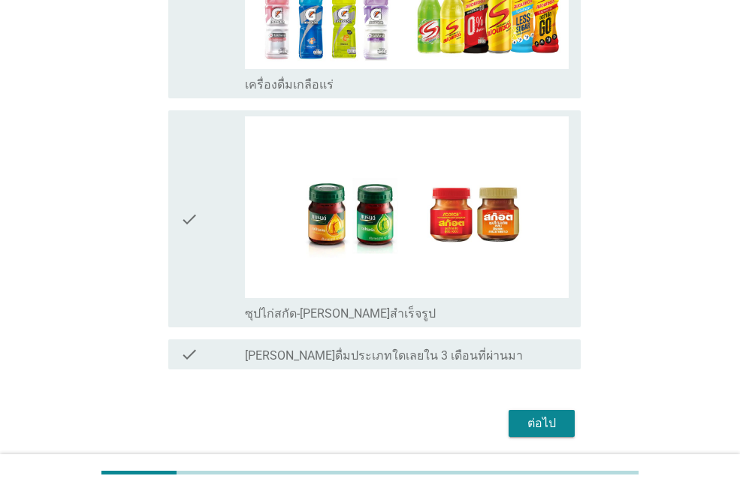
scroll to position [1041, 0]
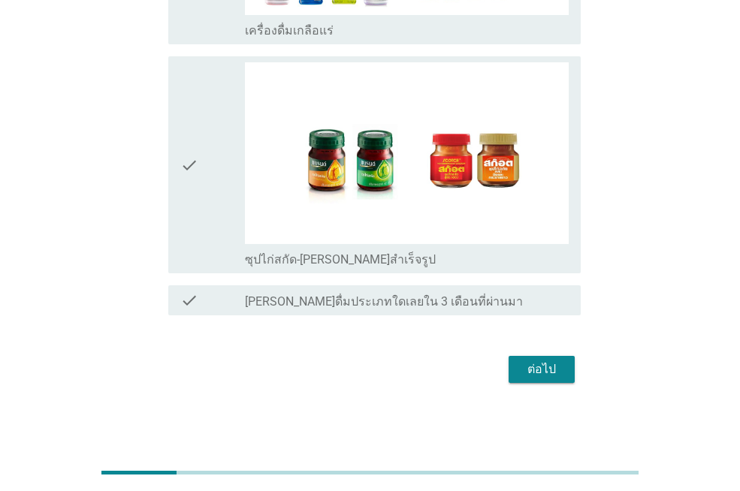
click at [199, 225] on div "check" at bounding box center [212, 164] width 65 height 205
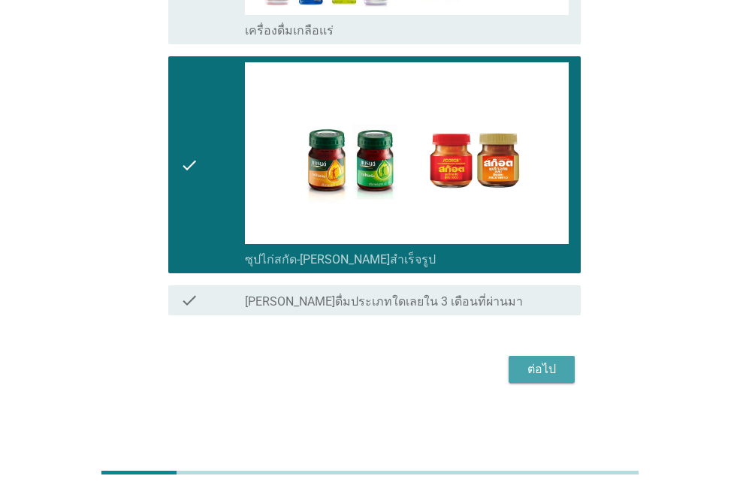
click at [526, 363] on div "ต่อไป" at bounding box center [541, 369] width 42 height 18
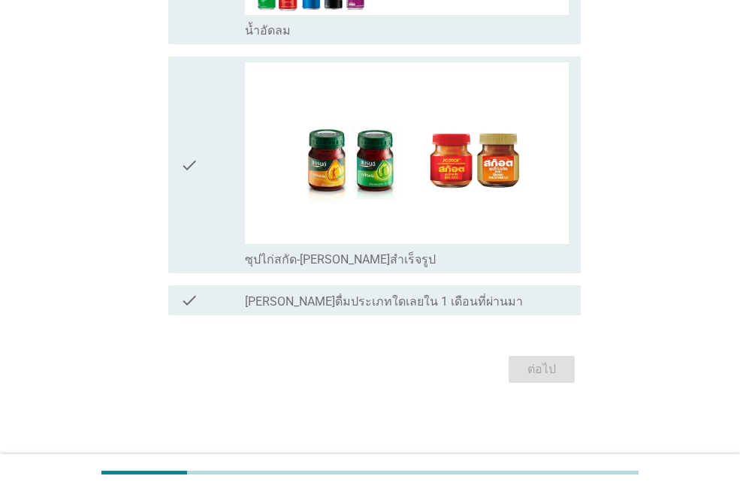
scroll to position [0, 0]
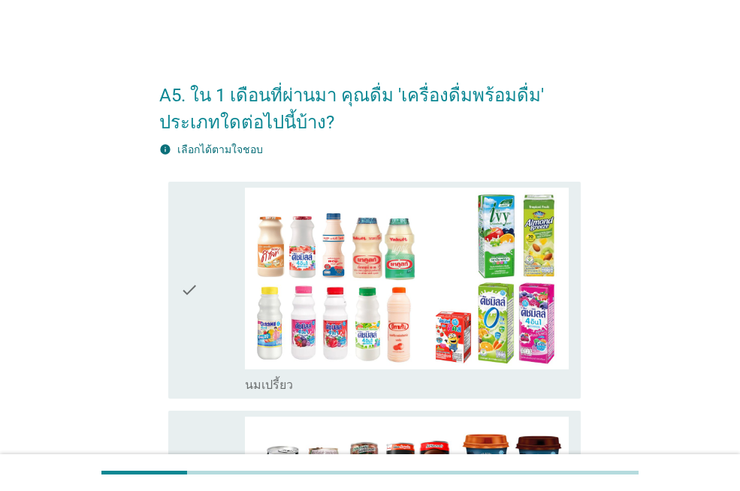
click at [184, 279] on icon "check" at bounding box center [189, 290] width 18 height 205
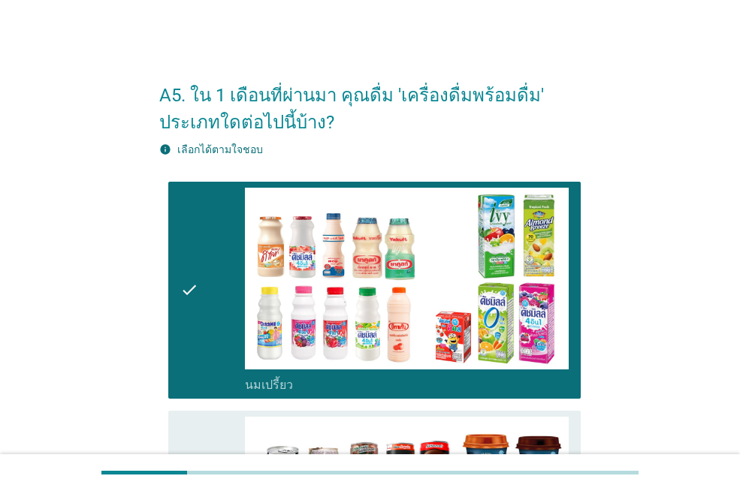
scroll to position [300, 0]
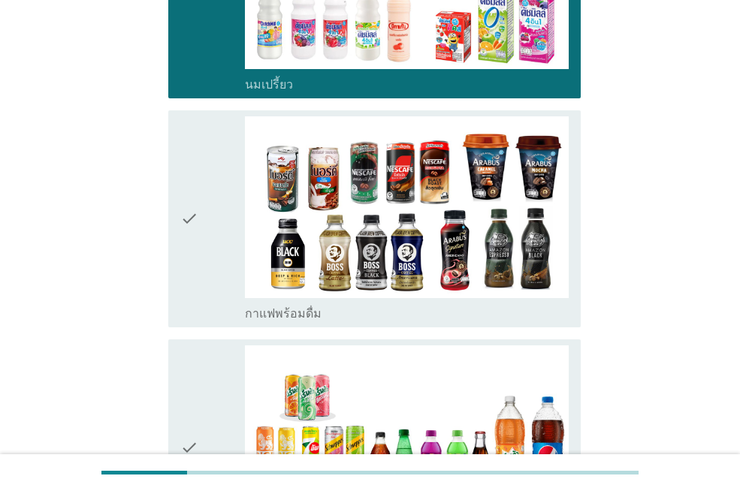
click at [184, 279] on icon "check" at bounding box center [189, 218] width 18 height 205
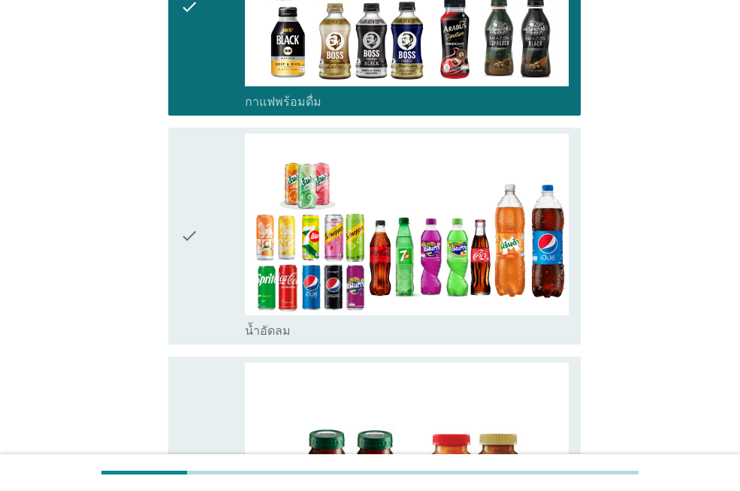
scroll to position [526, 0]
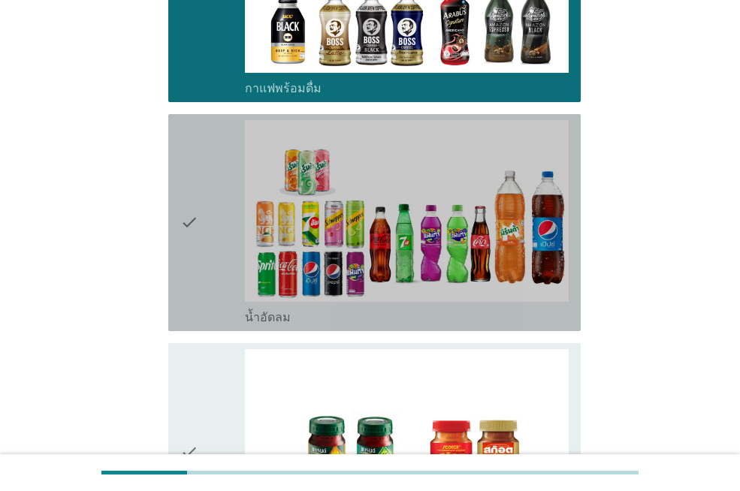
click at [184, 279] on icon "check" at bounding box center [189, 222] width 18 height 205
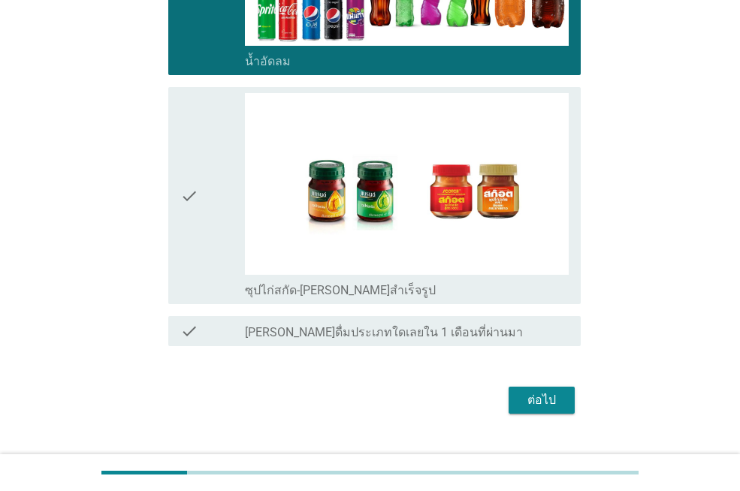
scroll to position [812, 0]
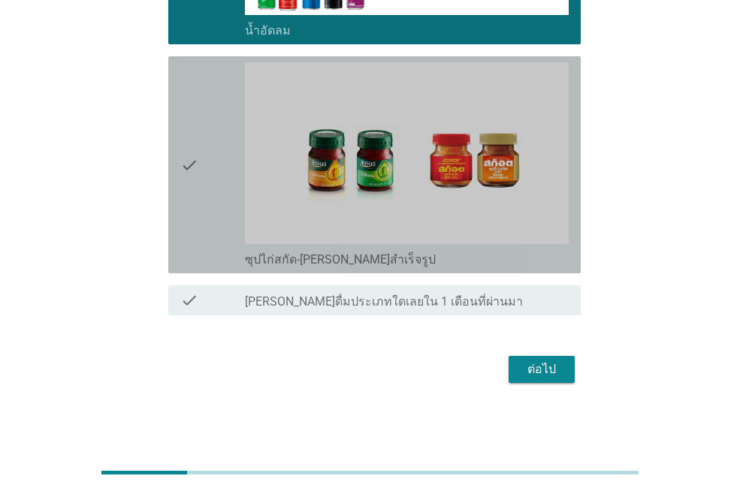
click at [191, 224] on icon "check" at bounding box center [189, 164] width 18 height 205
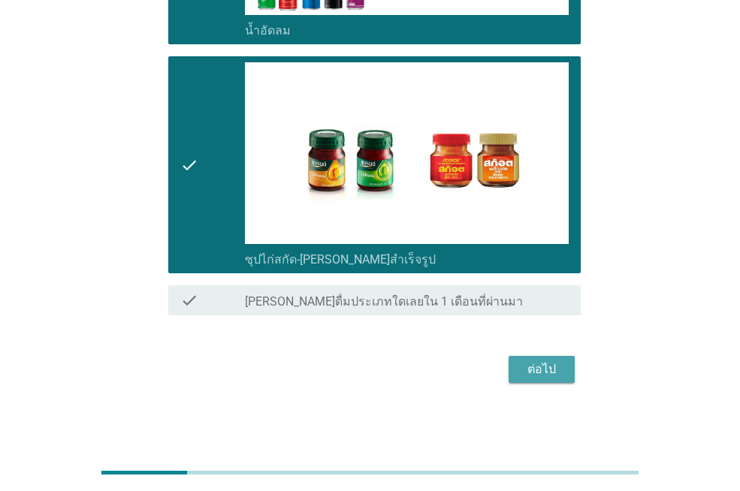
click at [550, 380] on button "ต่อไป" at bounding box center [541, 369] width 66 height 27
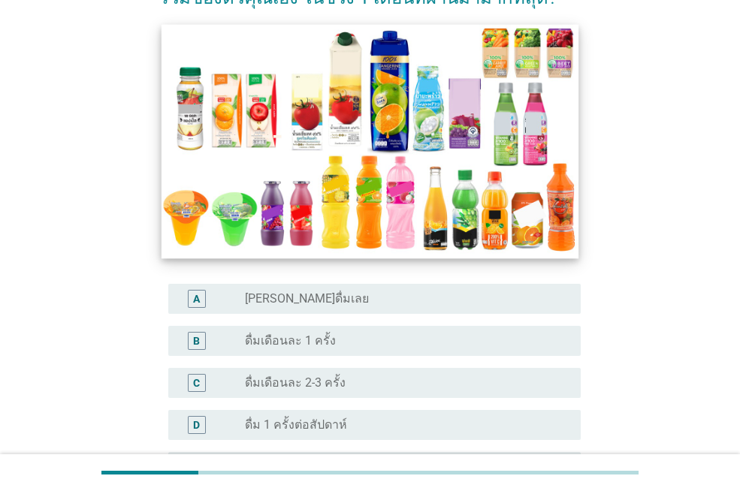
scroll to position [225, 0]
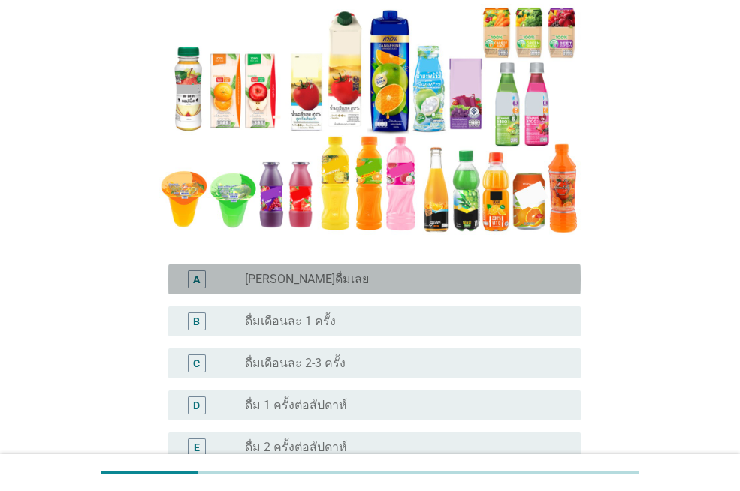
click at [375, 281] on div "radio_button_unchecked [PERSON_NAME]ดื่มเลย" at bounding box center [401, 279] width 312 height 15
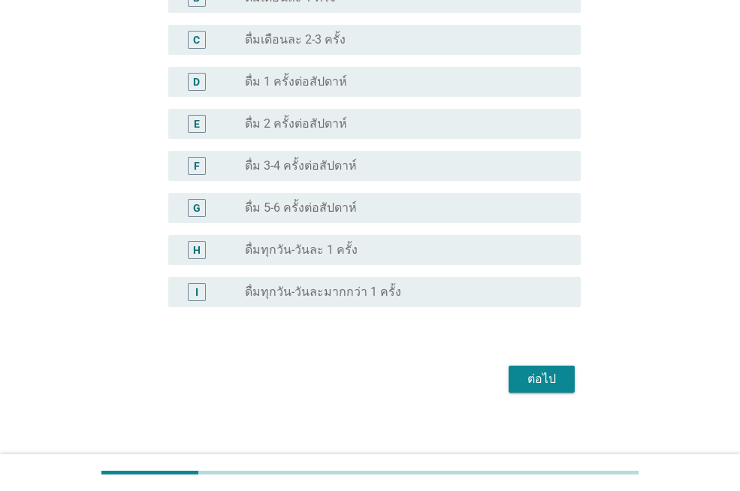
scroll to position [558, 0]
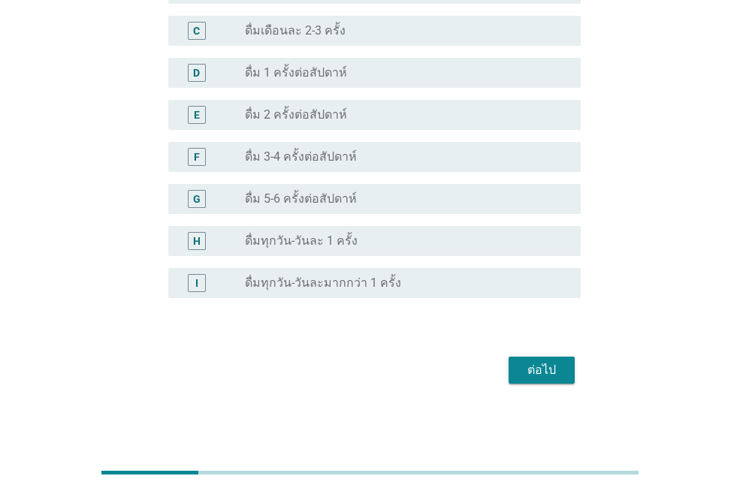
click at [537, 366] on div "ต่อไป" at bounding box center [541, 370] width 42 height 18
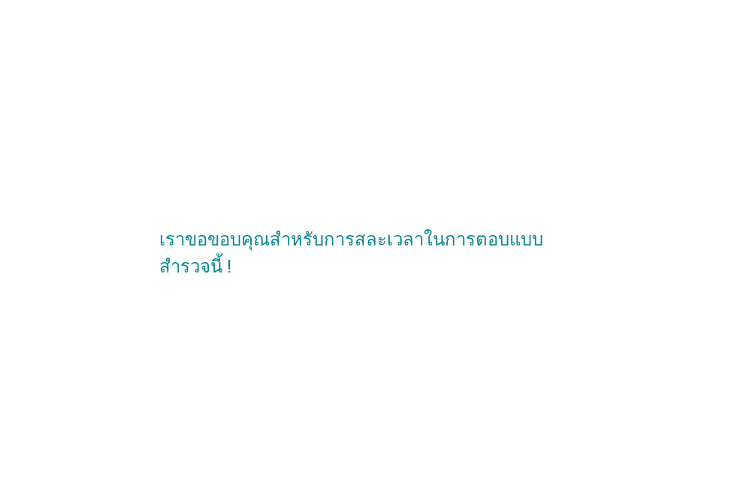
scroll to position [0, 0]
